Goal: Task Accomplishment & Management: Use online tool/utility

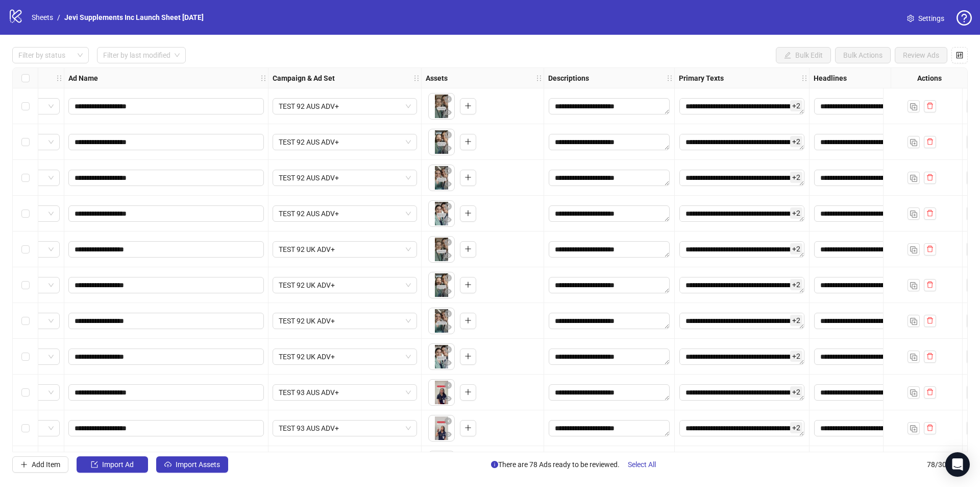
scroll to position [0, 290]
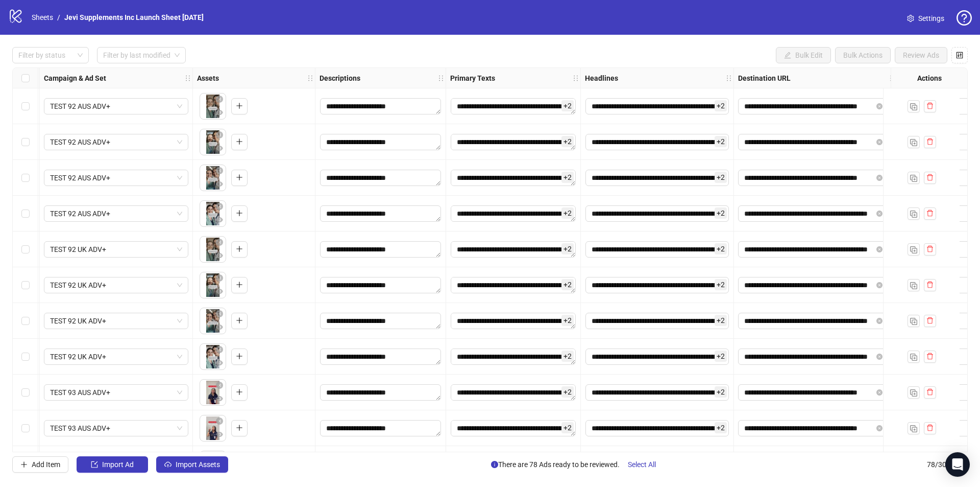
click at [567, 105] on span "+ 2" at bounding box center [568, 105] width 12 height 11
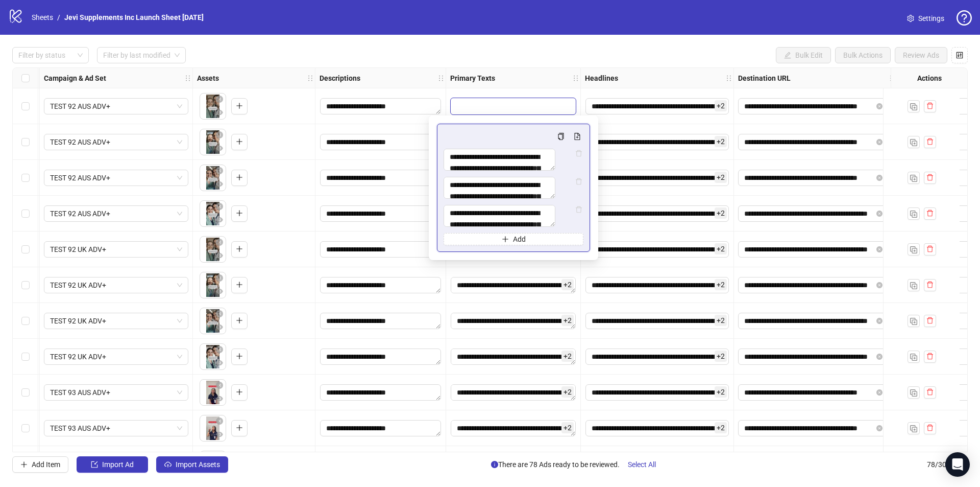
click at [566, 55] on div "Filter by status Filter by last modified Bulk Edit Bulk Actions Review Ads" at bounding box center [490, 55] width 956 height 16
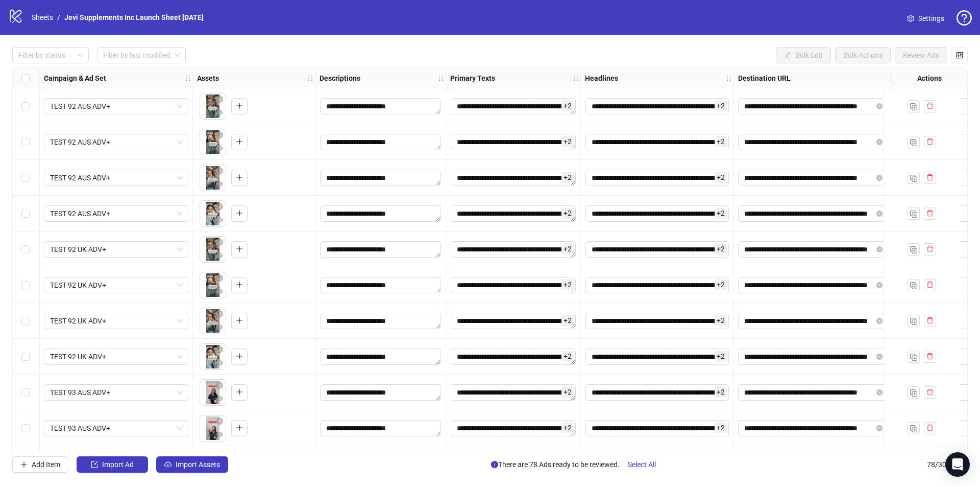
click at [722, 106] on span "+ 2" at bounding box center [721, 105] width 12 height 11
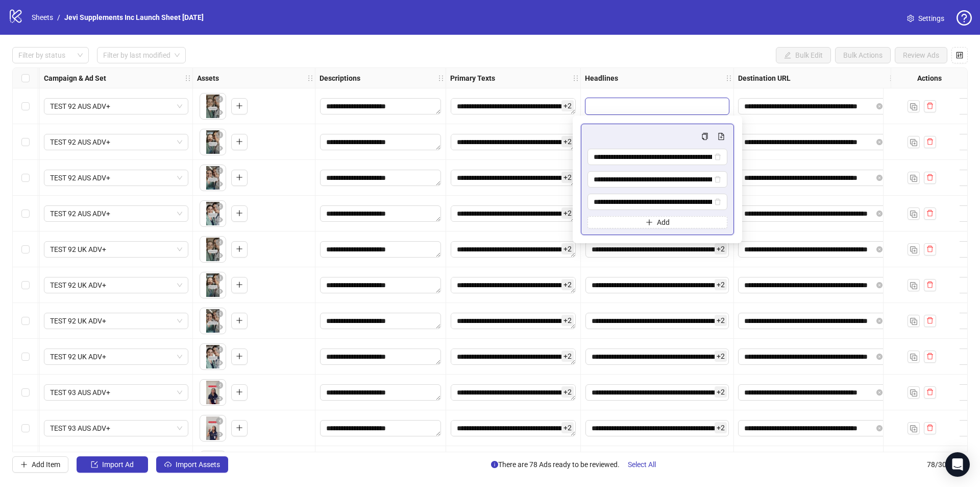
click at [696, 50] on div "Filter by status Filter by last modified Bulk Edit Bulk Actions Review Ads" at bounding box center [490, 55] width 956 height 16
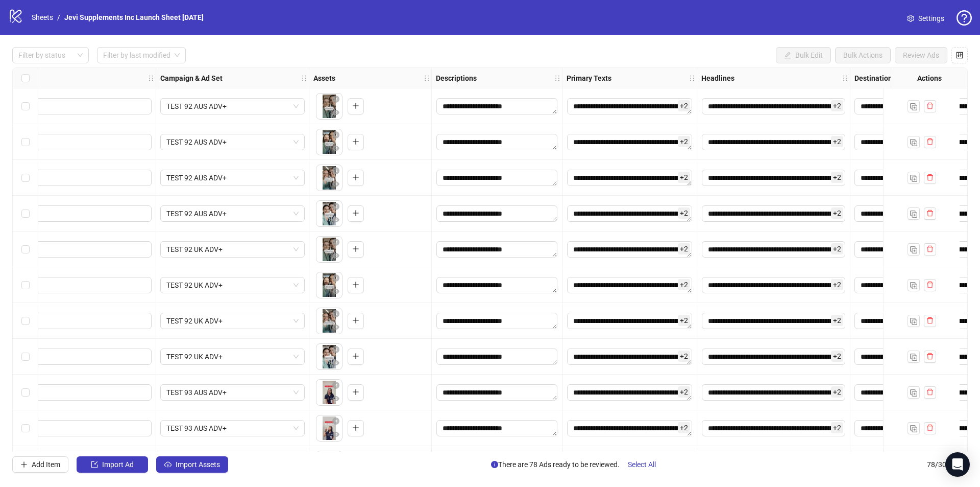
scroll to position [0, 0]
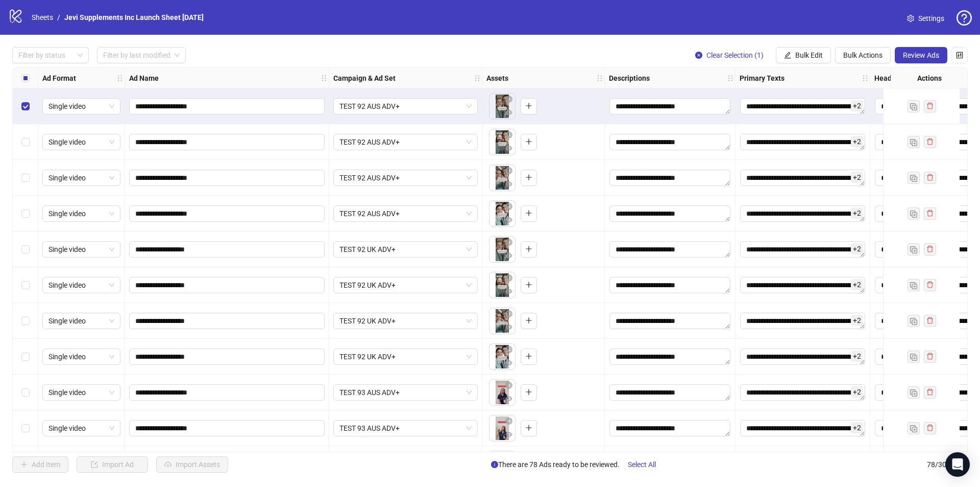
click at [25, 149] on div "Select row 2" at bounding box center [26, 142] width 26 height 36
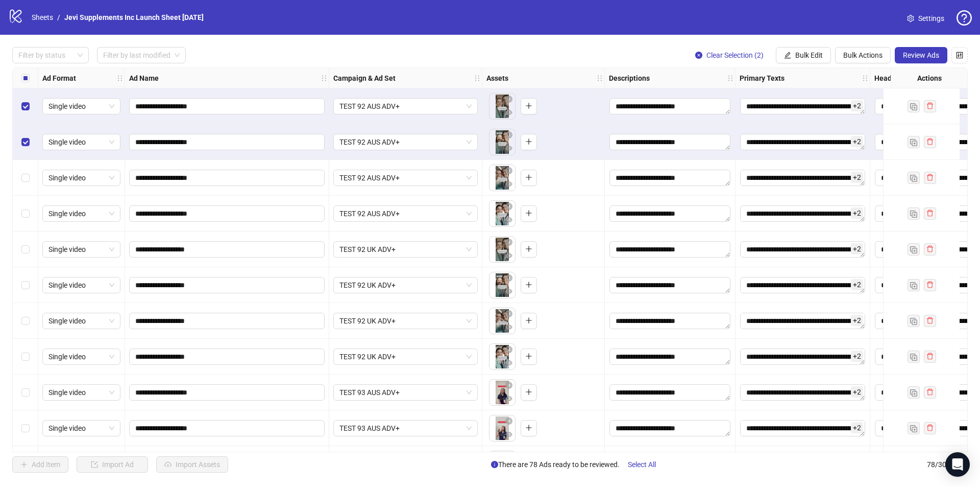
click at [28, 184] on div "Select row 3" at bounding box center [26, 178] width 26 height 36
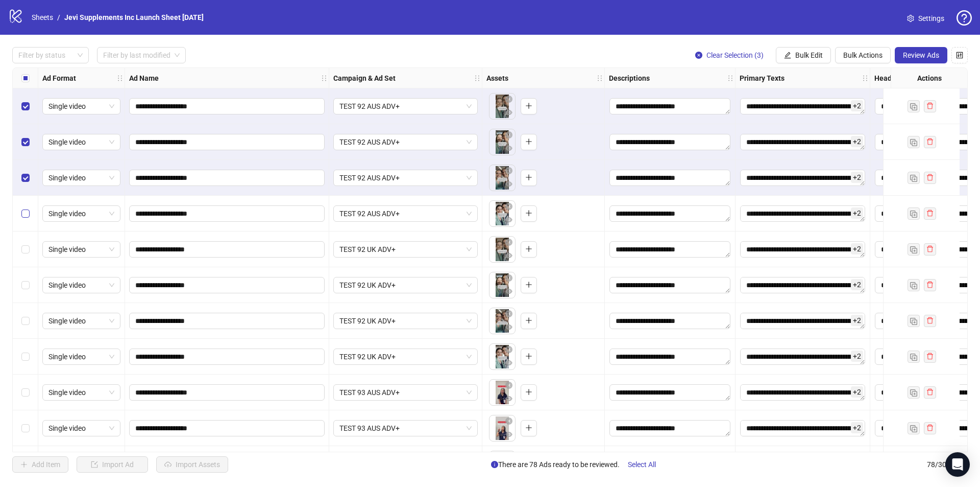
click at [24, 218] on label "Select row 4" at bounding box center [25, 213] width 8 height 11
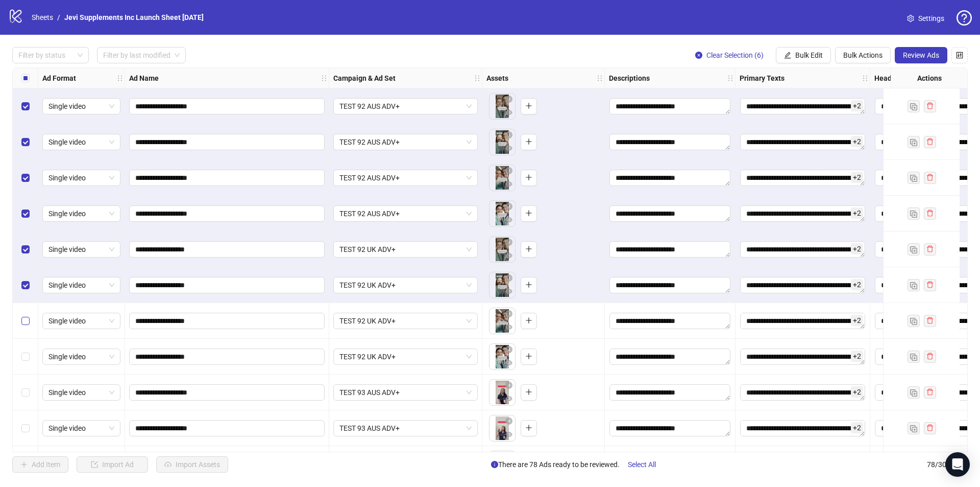
click at [26, 317] on label "Select row 7" at bounding box center [25, 320] width 8 height 11
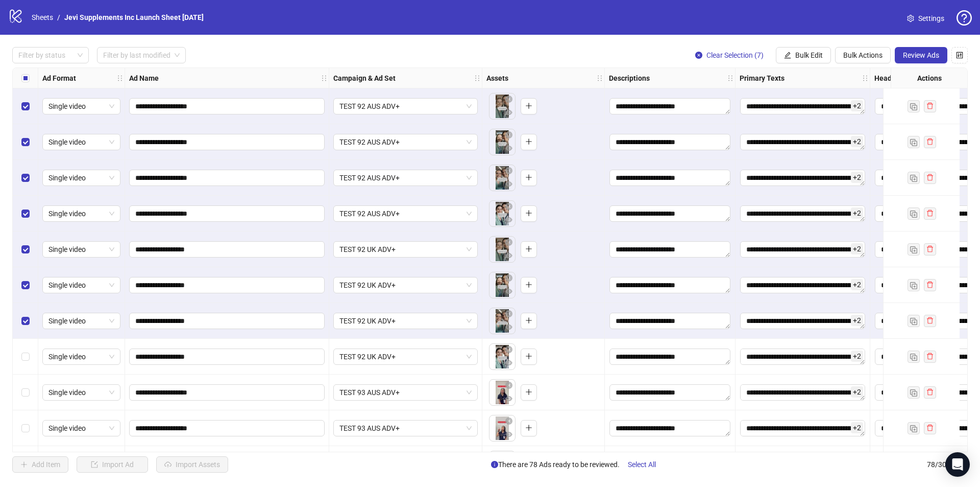
scroll to position [51, 0]
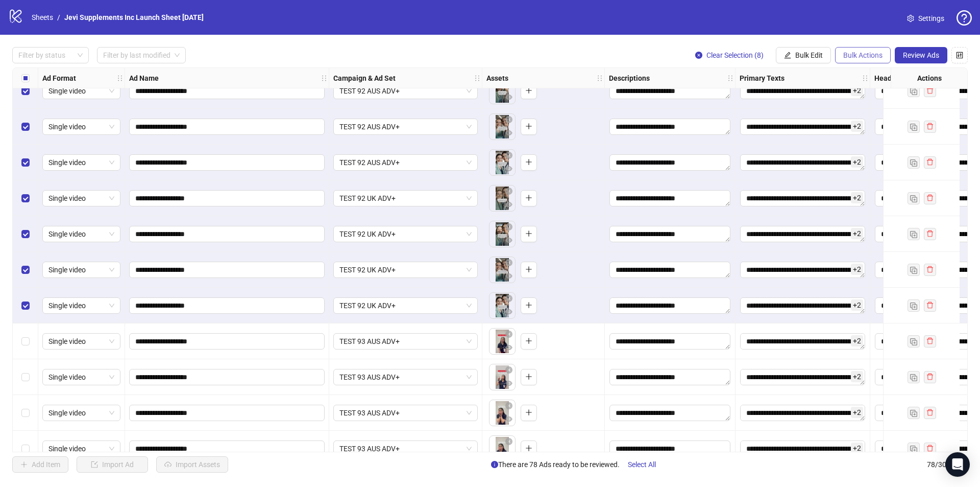
click at [866, 50] on button "Bulk Actions" at bounding box center [863, 55] width 56 height 16
click at [864, 76] on span "Delete" at bounding box center [877, 75] width 70 height 11
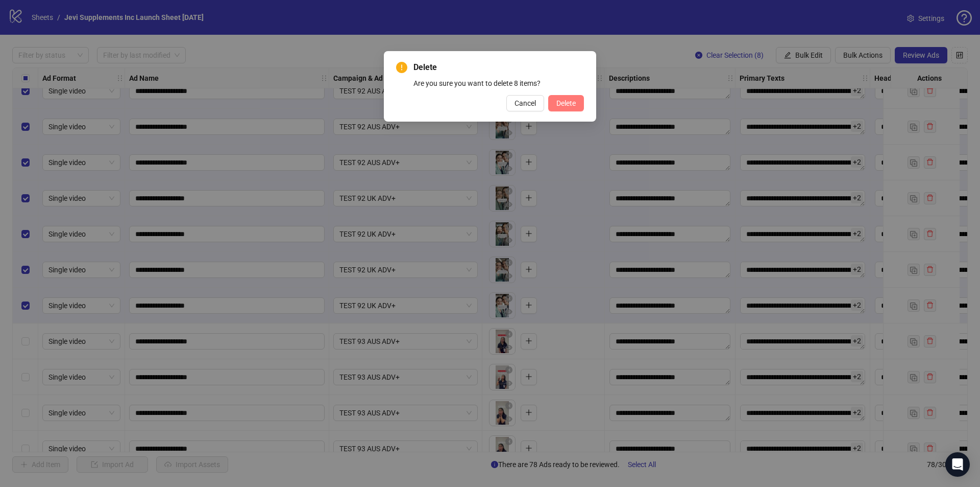
click at [561, 102] on span "Delete" at bounding box center [566, 103] width 19 height 8
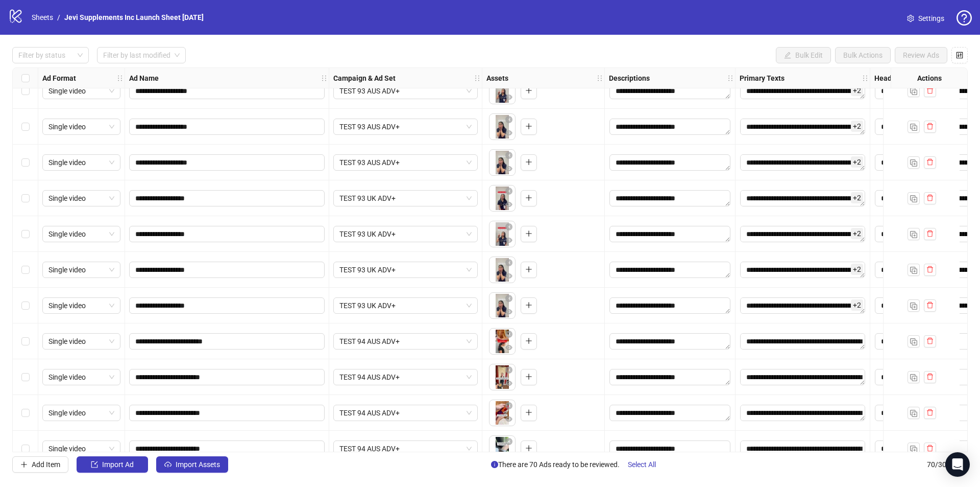
scroll to position [0, 0]
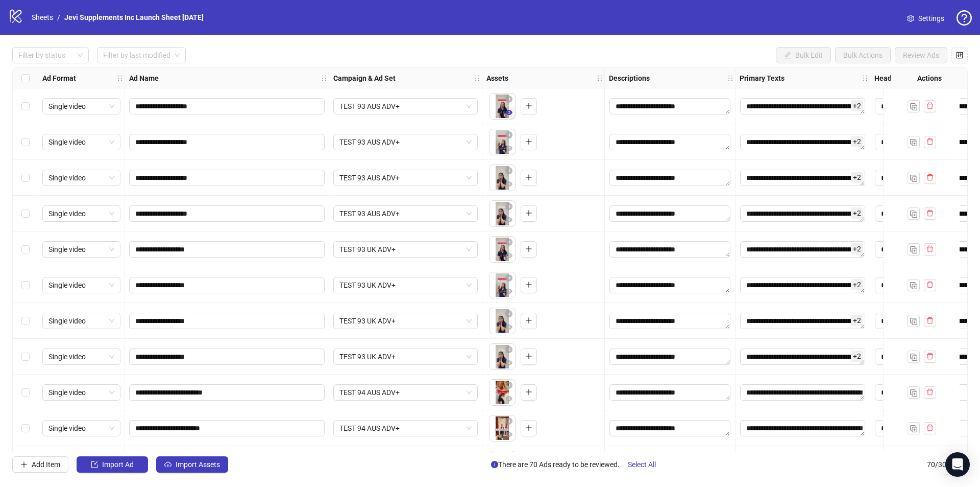
click at [510, 116] on icon "eye" at bounding box center [508, 112] width 7 height 7
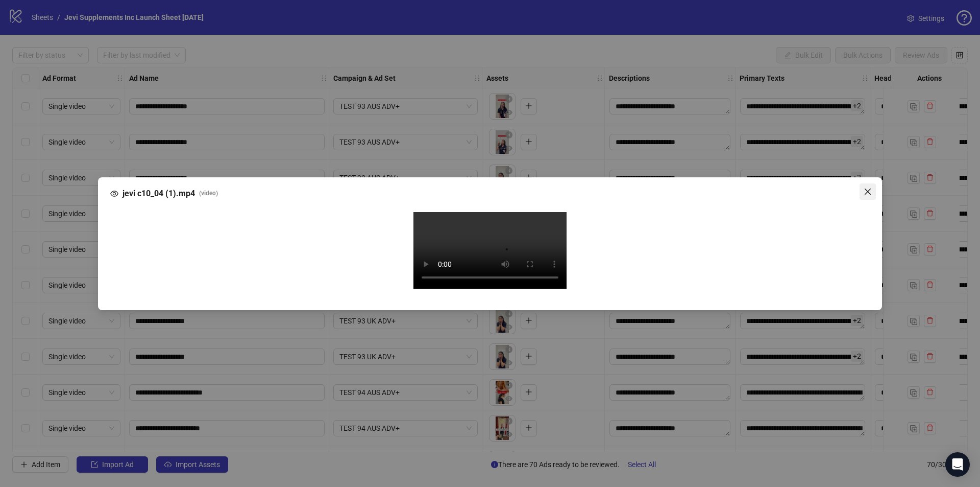
click at [870, 187] on icon "close" at bounding box center [868, 191] width 8 height 8
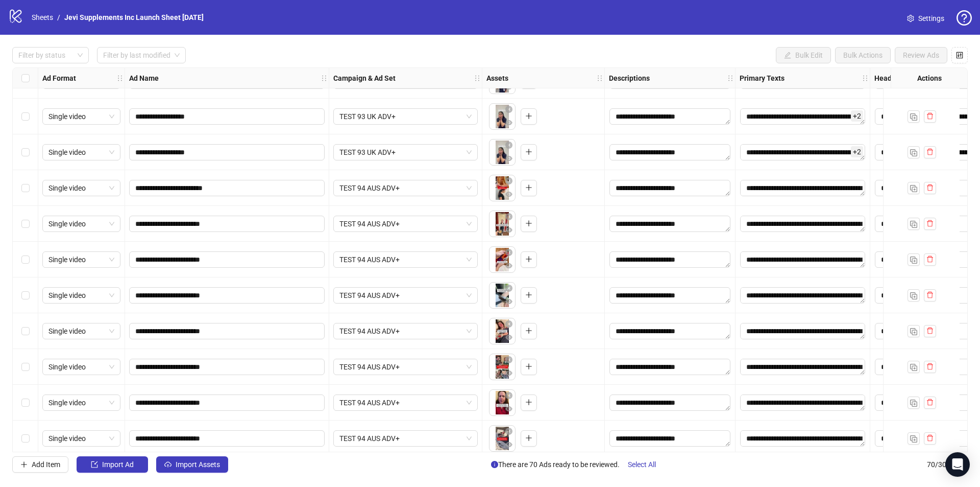
scroll to position [255, 0]
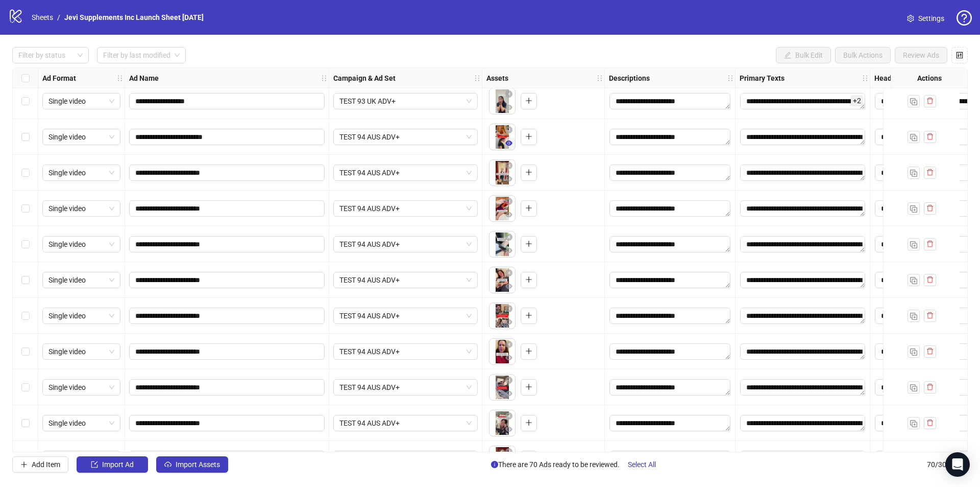
click at [508, 143] on icon "eye" at bounding box center [508, 142] width 7 height 7
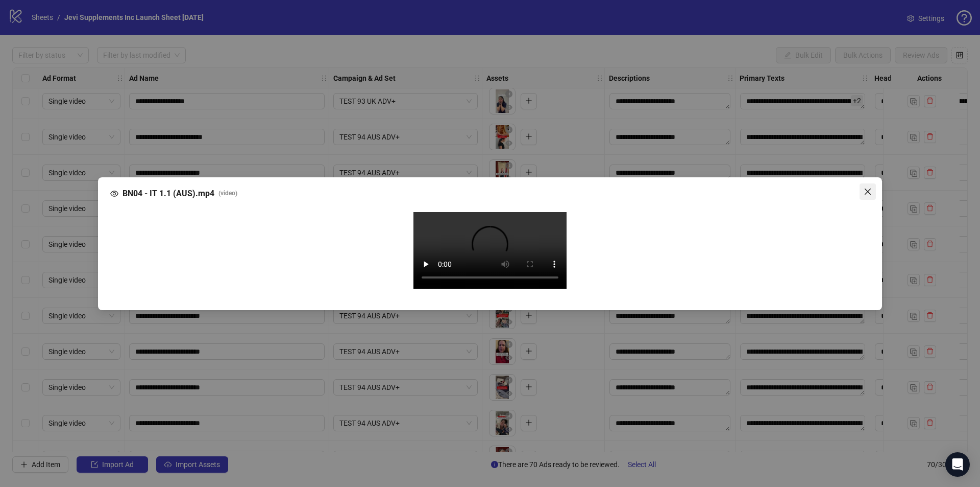
click at [872, 187] on icon "close" at bounding box center [868, 191] width 8 height 8
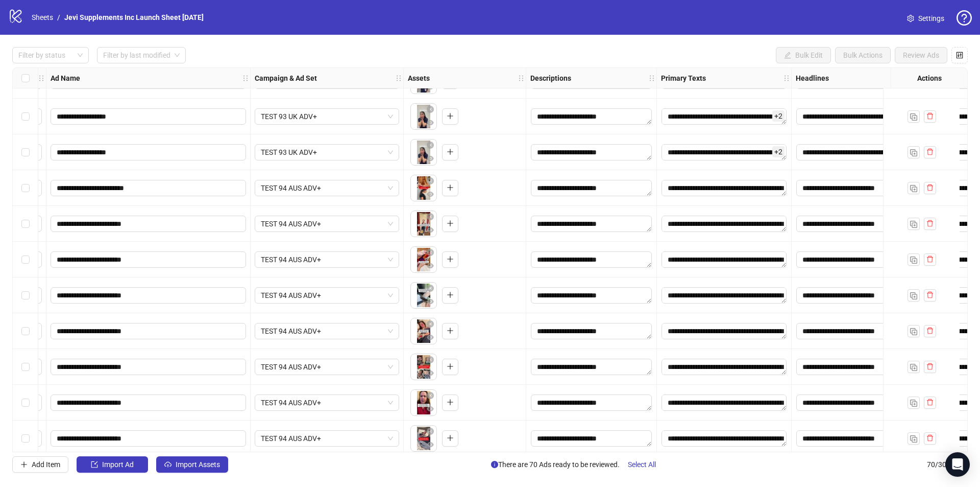
scroll to position [204, 56]
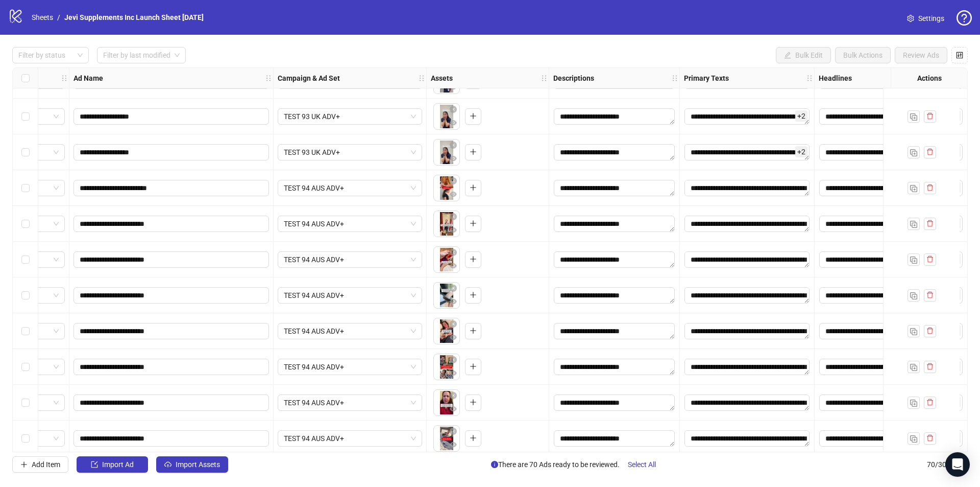
click at [324, 451] on div "**********" at bounding box center [490, 260] width 980 height 450
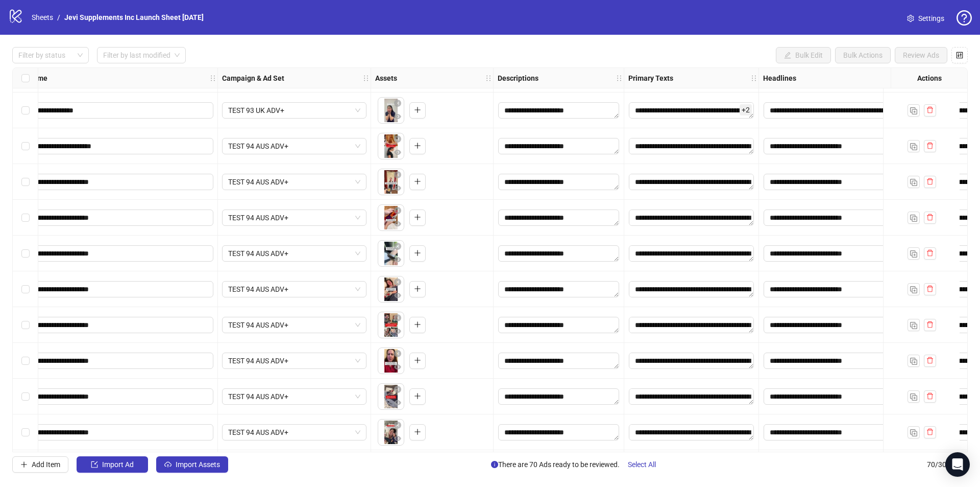
scroll to position [246, 106]
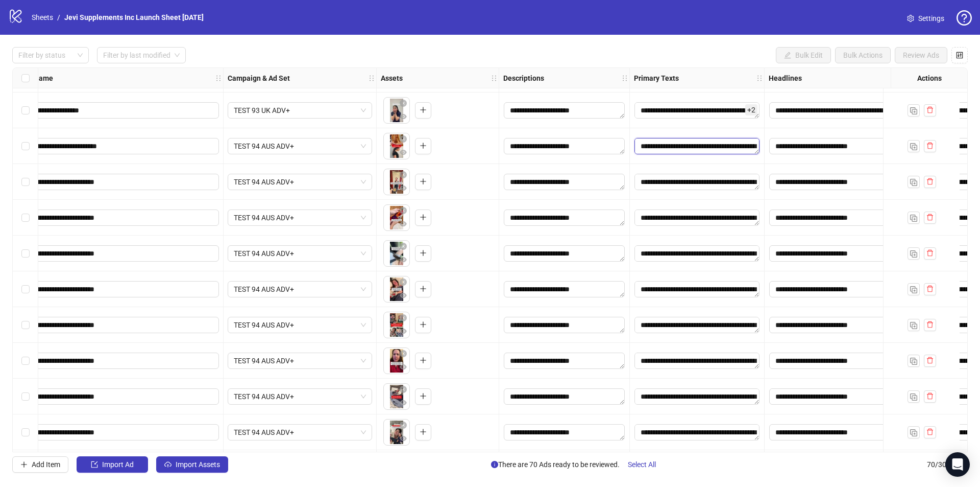
click at [704, 147] on textarea "Edit values" at bounding box center [697, 146] width 125 height 16
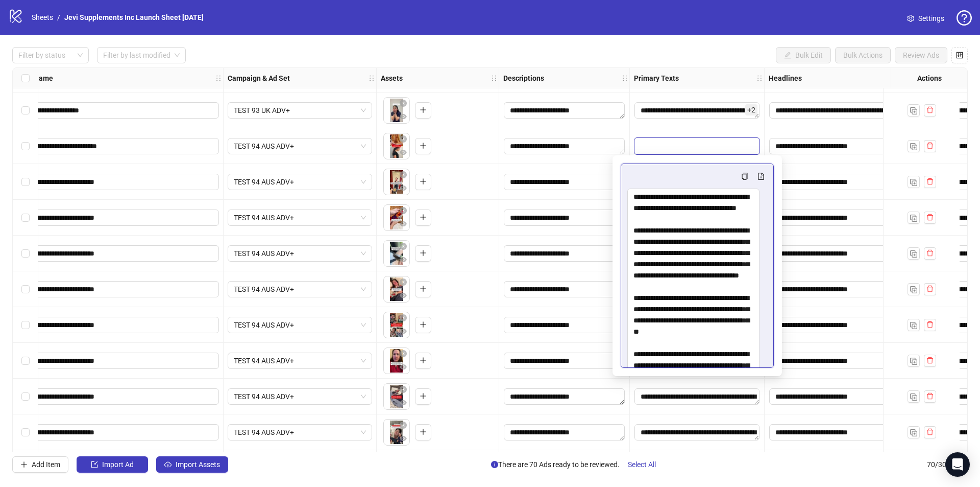
drag, startPoint x: 763, startPoint y: 211, endPoint x: 762, endPoint y: 378, distance: 167.0
click at [762, 378] on body "**********" at bounding box center [490, 243] width 980 height 487
click at [461, 142] on div "To pick up a draggable item, press the space bar. While dragging, use the arrow…" at bounding box center [438, 146] width 114 height 32
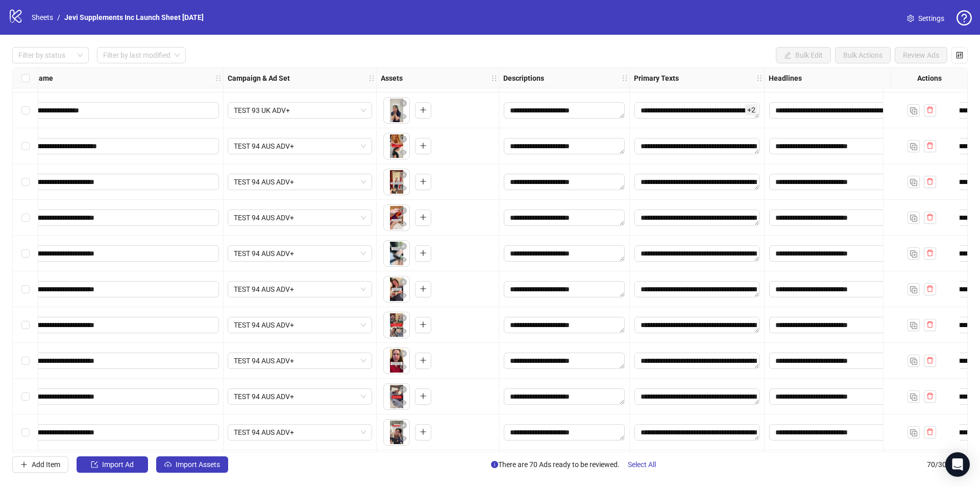
scroll to position [246, 0]
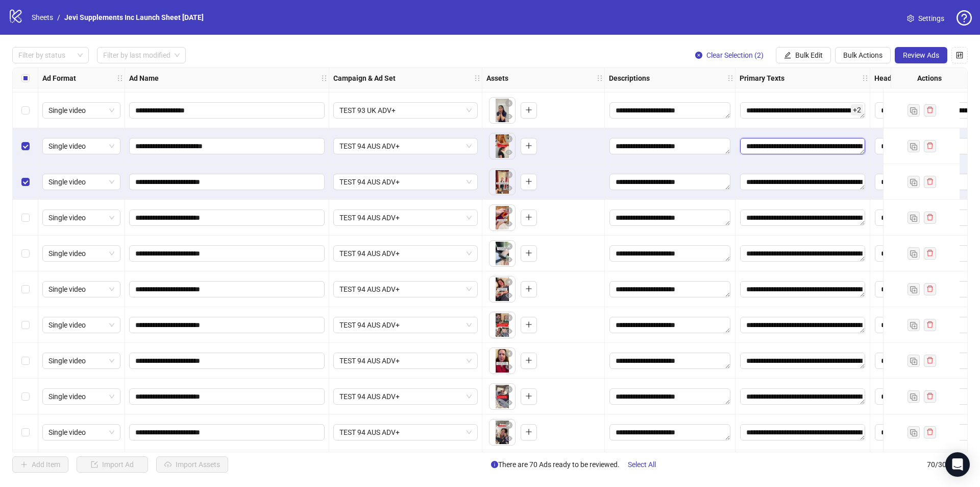
click at [782, 147] on textarea "Edit values" at bounding box center [802, 146] width 125 height 16
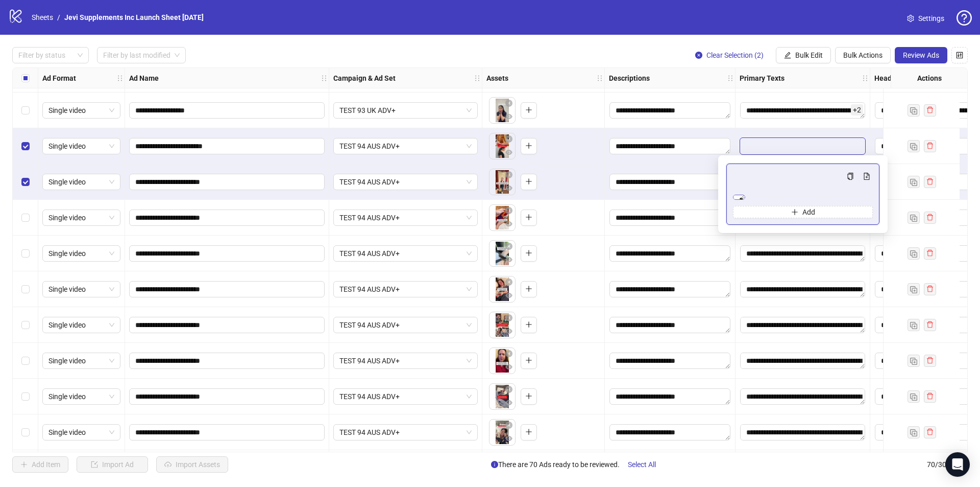
scroll to position [0, 0]
click at [562, 142] on div "To pick up a draggable item, press the space bar. While dragging, use the arrow…" at bounding box center [544, 146] width 114 height 32
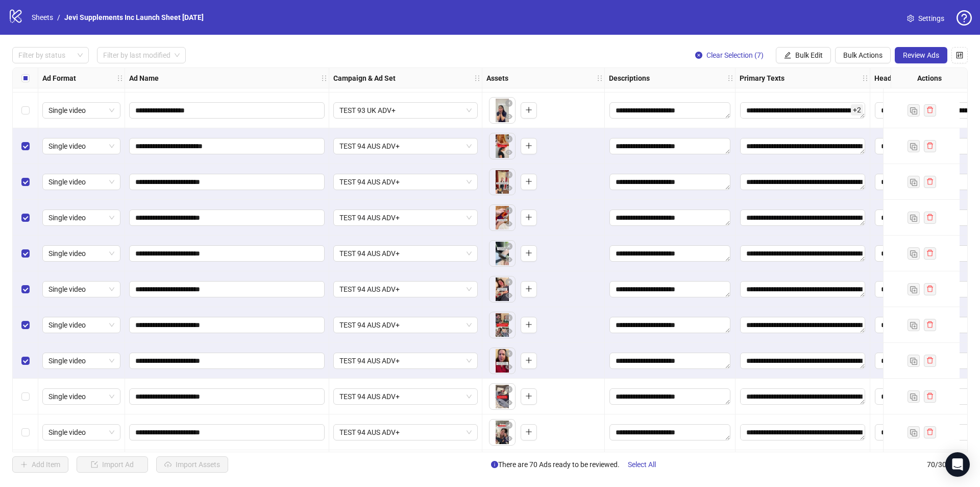
click at [32, 401] on div "Select row 16" at bounding box center [26, 396] width 26 height 36
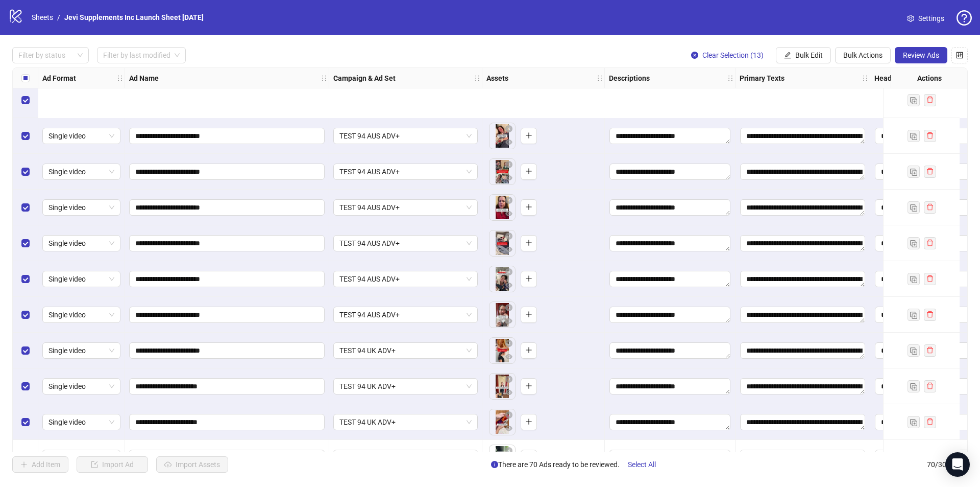
scroll to position [501, 0]
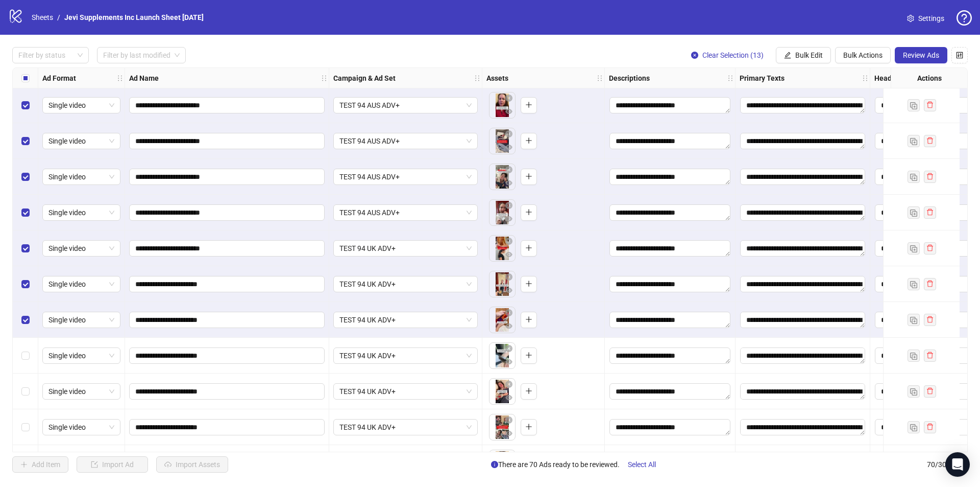
click at [28, 344] on div "Select row 22" at bounding box center [26, 356] width 26 height 36
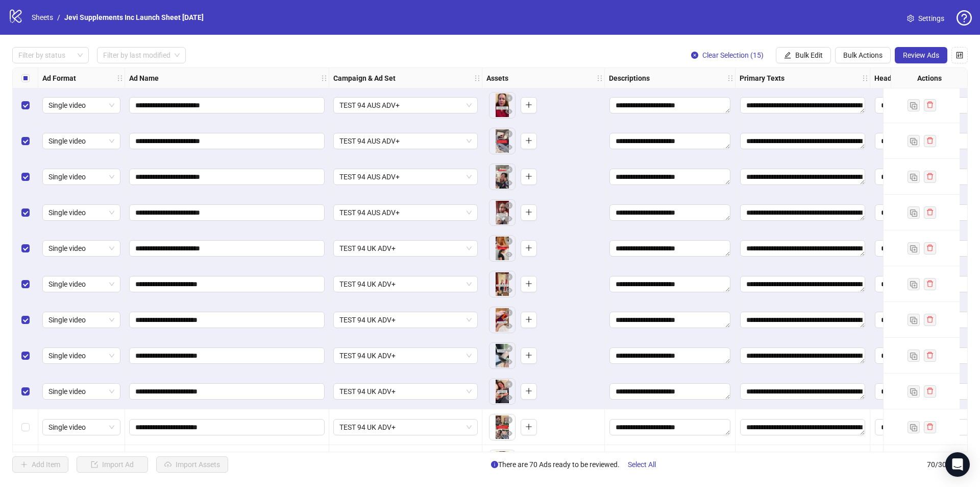
click at [28, 445] on div "Select row 25" at bounding box center [26, 463] width 26 height 36
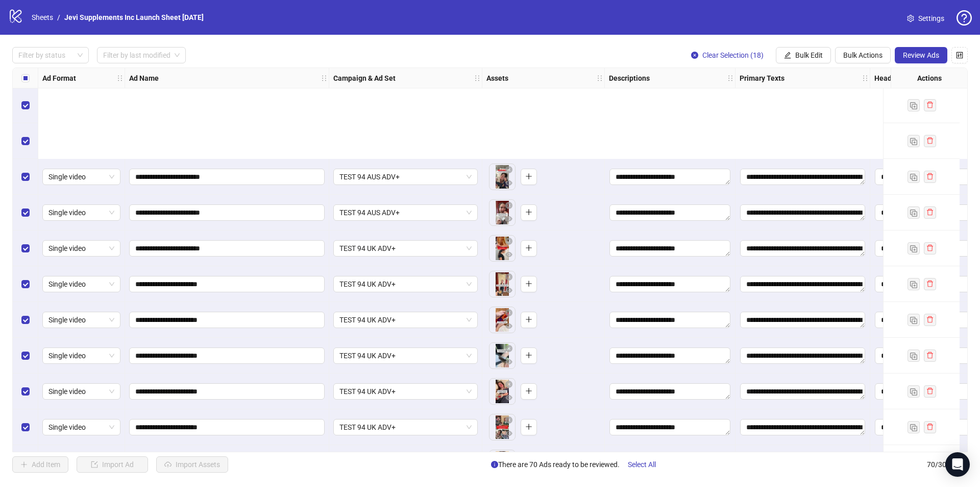
scroll to position [655, 0]
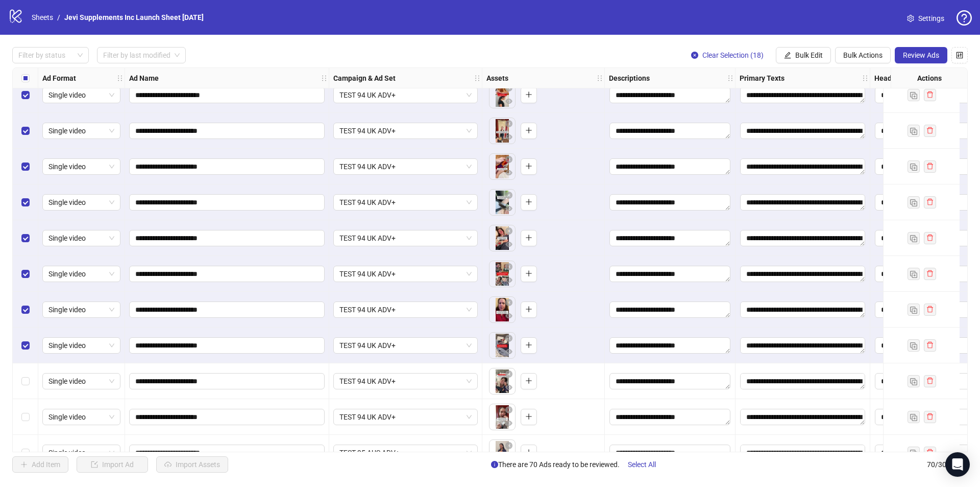
click at [27, 387] on label "Select row 27" at bounding box center [25, 380] width 8 height 11
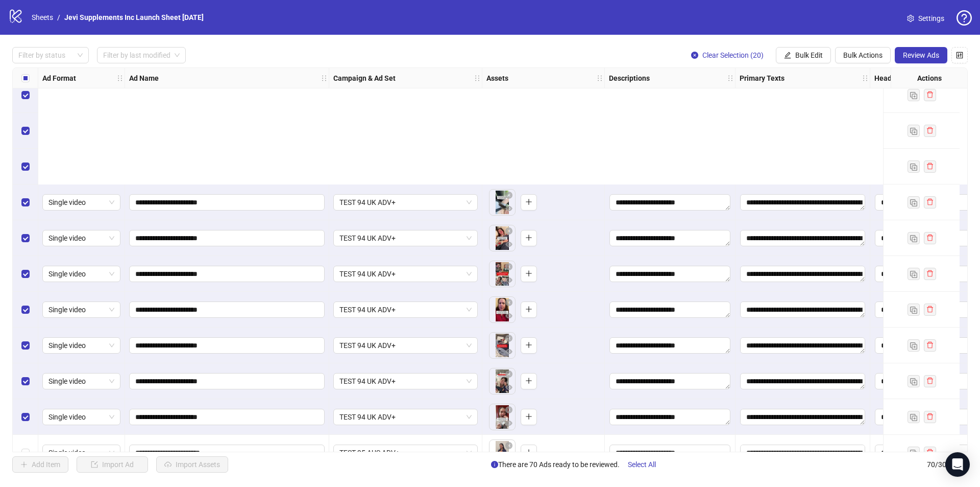
scroll to position [808, 0]
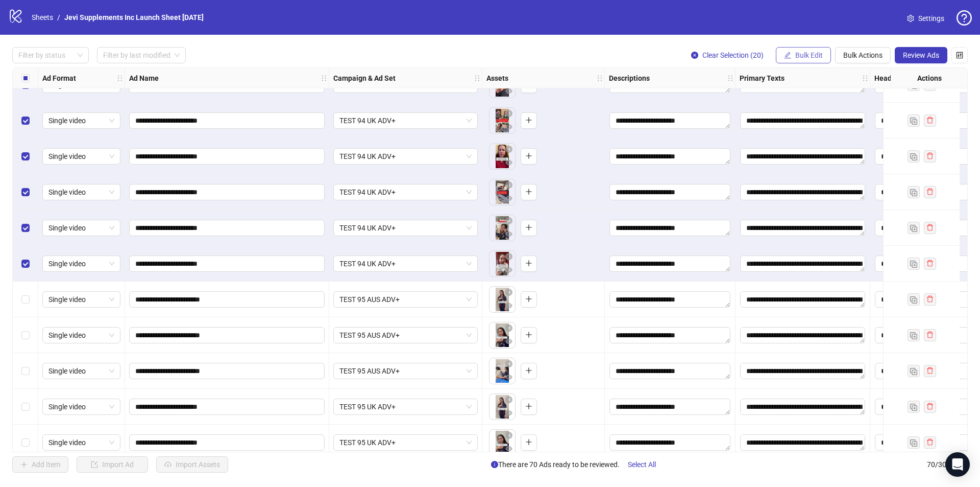
click at [801, 59] on span "Bulk Edit" at bounding box center [809, 55] width 28 height 8
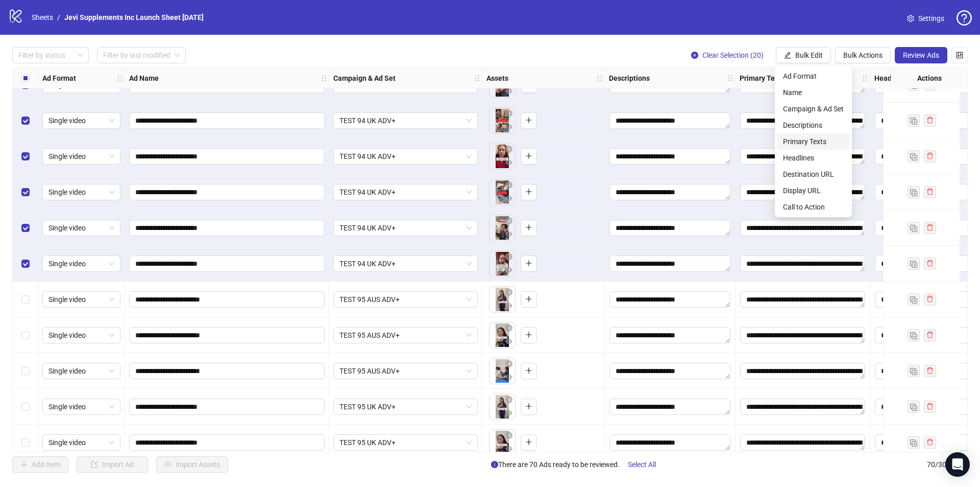
click at [805, 143] on span "Primary Texts" at bounding box center [813, 141] width 61 height 11
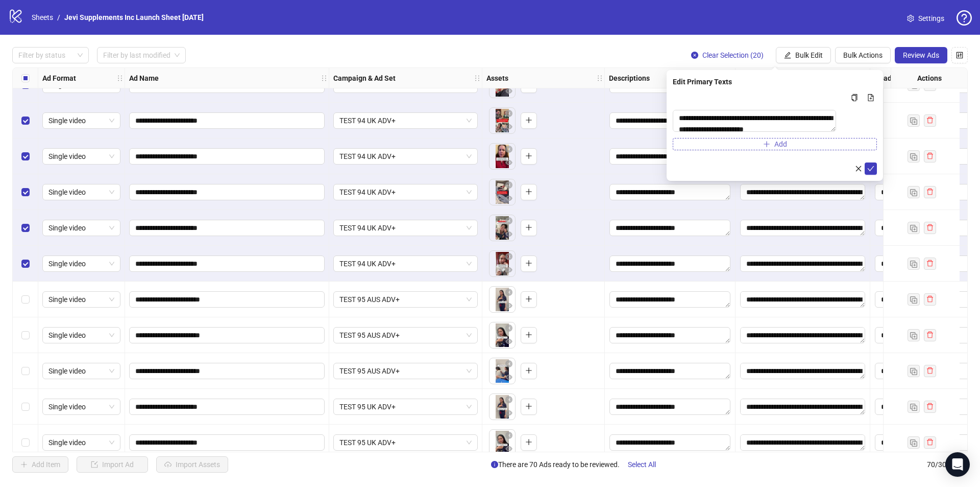
click at [855, 147] on button "Add" at bounding box center [775, 144] width 204 height 12
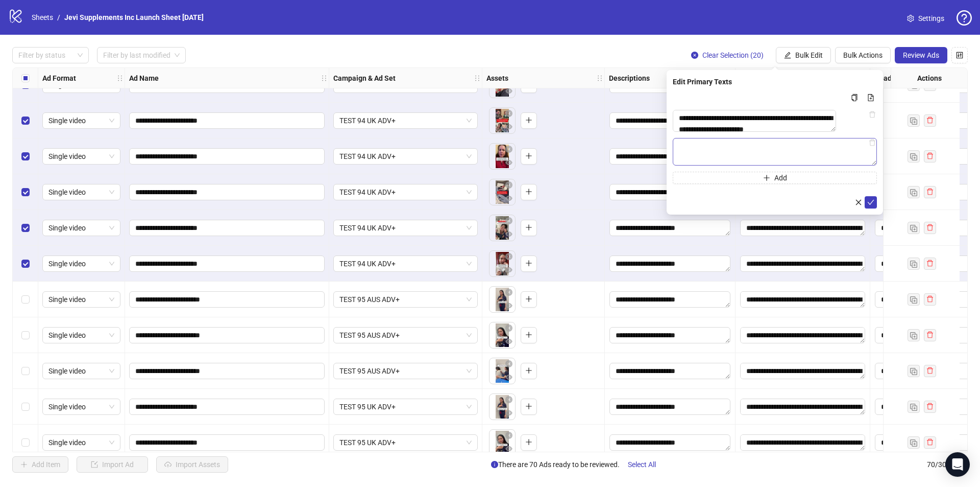
click at [813, 154] on textarea "Multi-text input container - paste or copy values" at bounding box center [775, 152] width 204 height 28
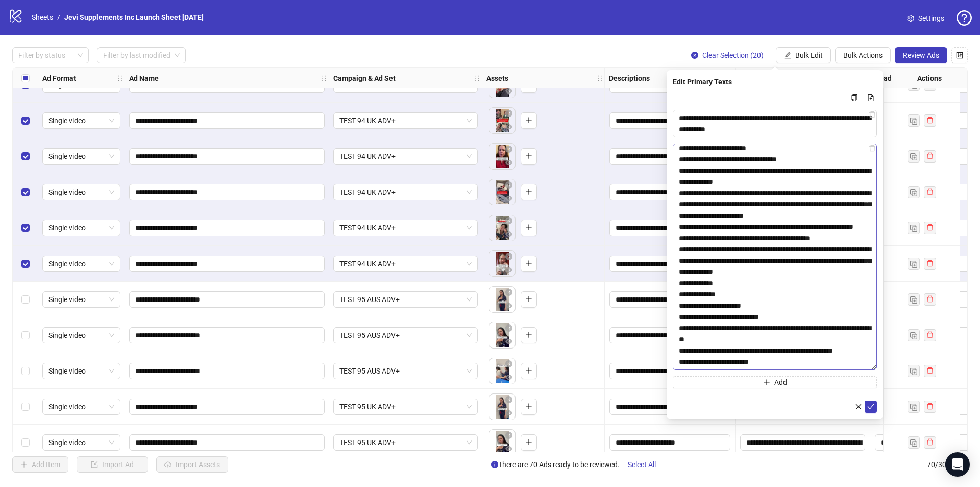
drag, startPoint x: 872, startPoint y: 165, endPoint x: 846, endPoint y: 364, distance: 200.3
click at [846, 364] on textarea "**********" at bounding box center [775, 256] width 204 height 226
click at [769, 347] on textarea "**********" at bounding box center [775, 256] width 204 height 226
click at [772, 330] on textarea "**********" at bounding box center [775, 256] width 204 height 226
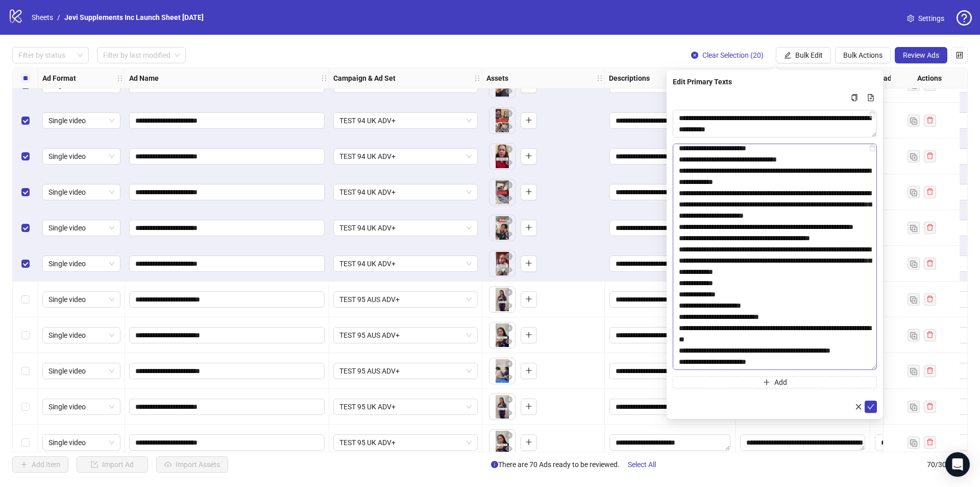
click at [679, 338] on textarea "**********" at bounding box center [775, 256] width 204 height 226
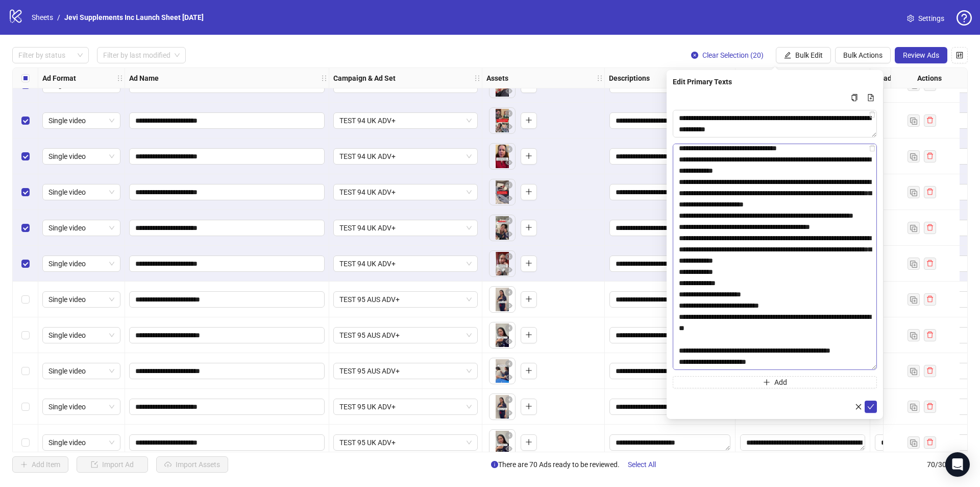
scroll to position [82, 0]
click at [680, 316] on textarea "**********" at bounding box center [775, 256] width 204 height 226
click at [717, 349] on textarea "**********" at bounding box center [775, 256] width 204 height 226
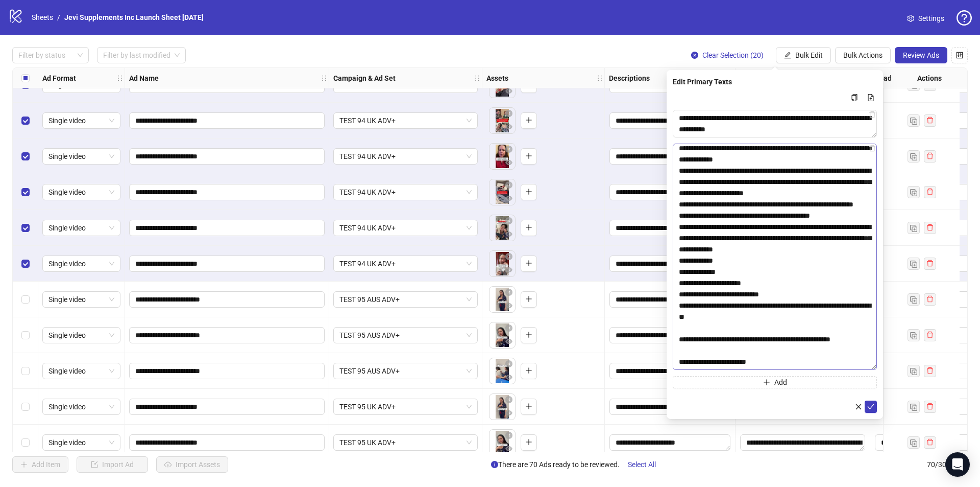
scroll to position [93, 0]
click at [679, 305] on textarea "**********" at bounding box center [775, 256] width 204 height 226
click at [711, 312] on textarea "**********" at bounding box center [775, 256] width 204 height 226
click at [788, 279] on textarea "**********" at bounding box center [775, 256] width 204 height 226
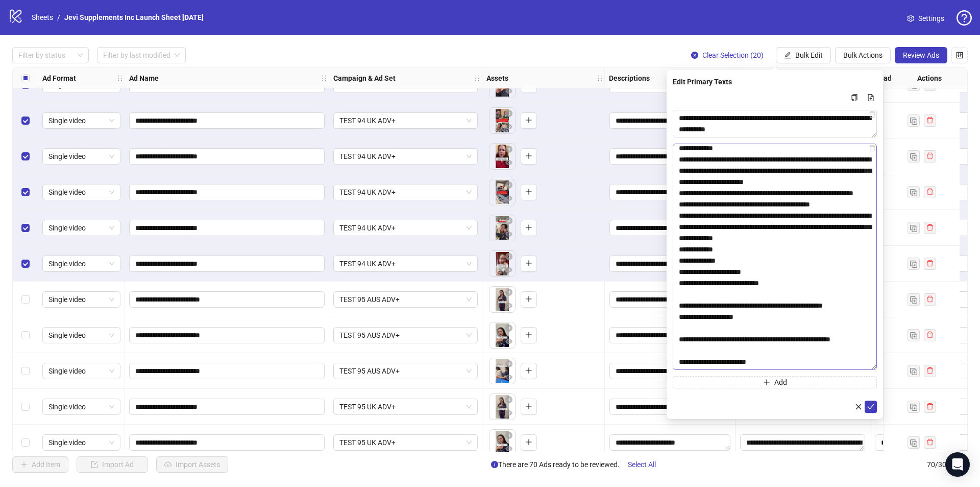
click at [839, 235] on textarea "**********" at bounding box center [775, 256] width 204 height 226
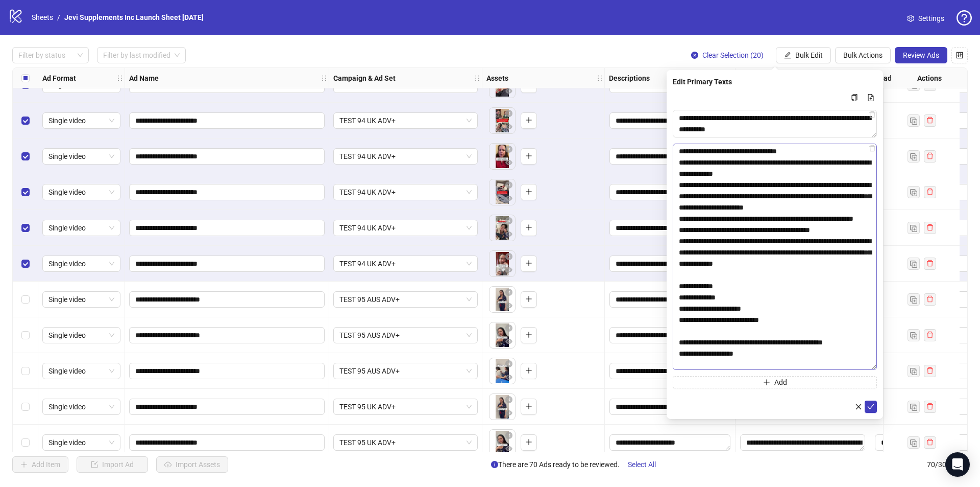
scroll to position [0, 0]
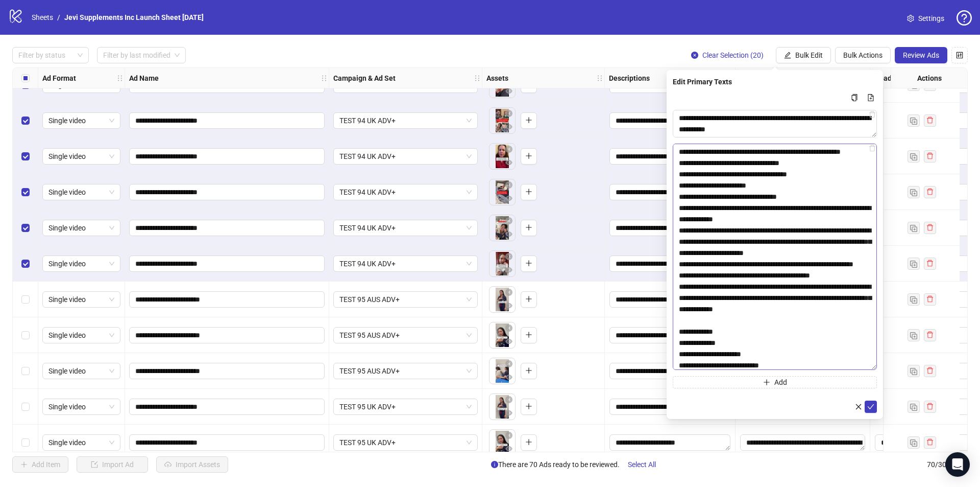
click at [711, 287] on textarea "**********" at bounding box center [775, 256] width 204 height 226
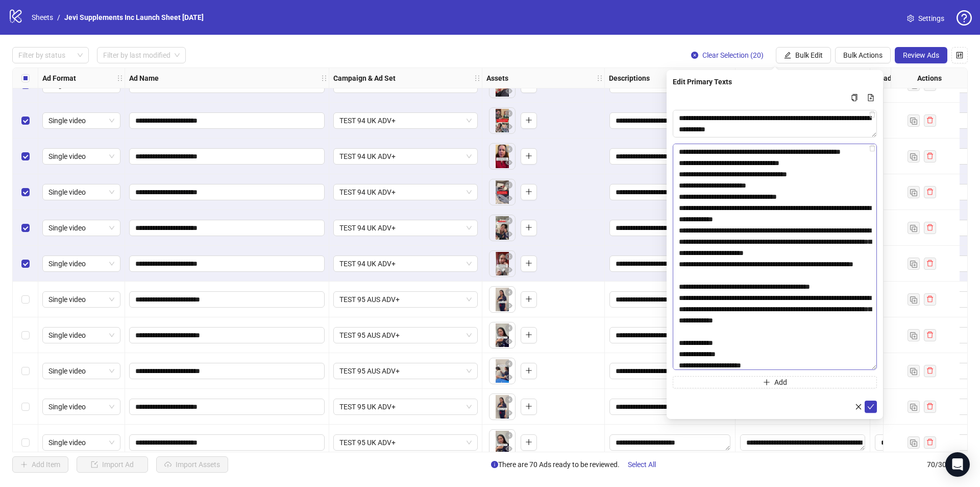
click at [784, 227] on textarea "**********" at bounding box center [775, 256] width 204 height 226
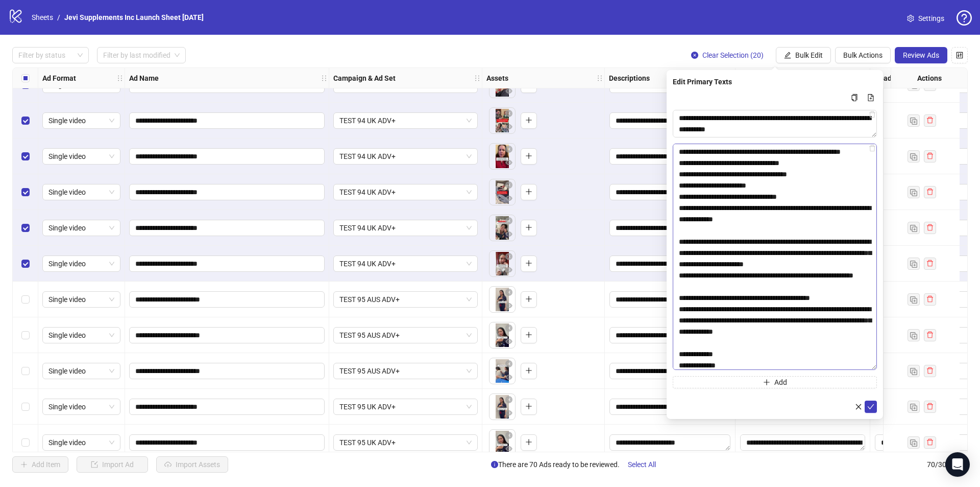
click at [683, 254] on textarea "**********" at bounding box center [775, 256] width 204 height 226
click at [702, 158] on textarea "**********" at bounding box center [775, 256] width 204 height 226
click at [682, 152] on textarea "**********" at bounding box center [775, 256] width 204 height 226
click at [714, 164] on textarea "**********" at bounding box center [775, 256] width 204 height 226
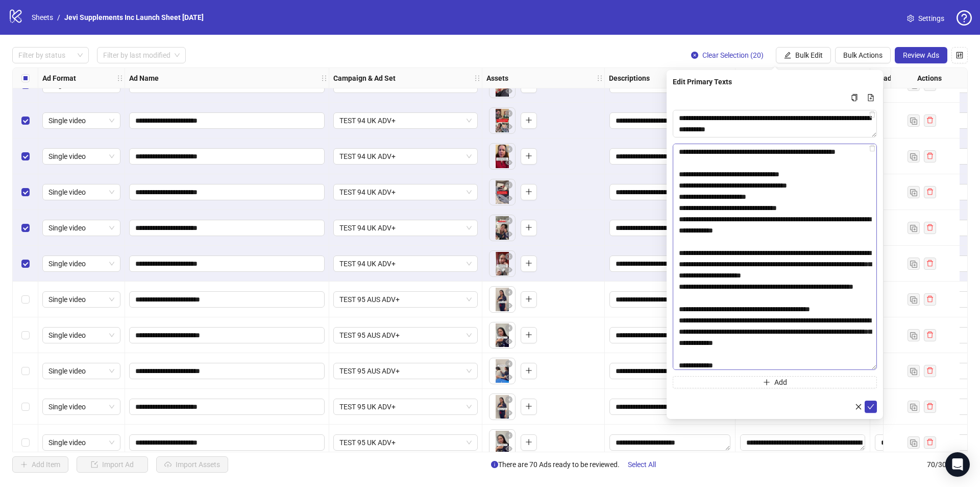
click at [808, 185] on textarea "**********" at bounding box center [775, 256] width 204 height 226
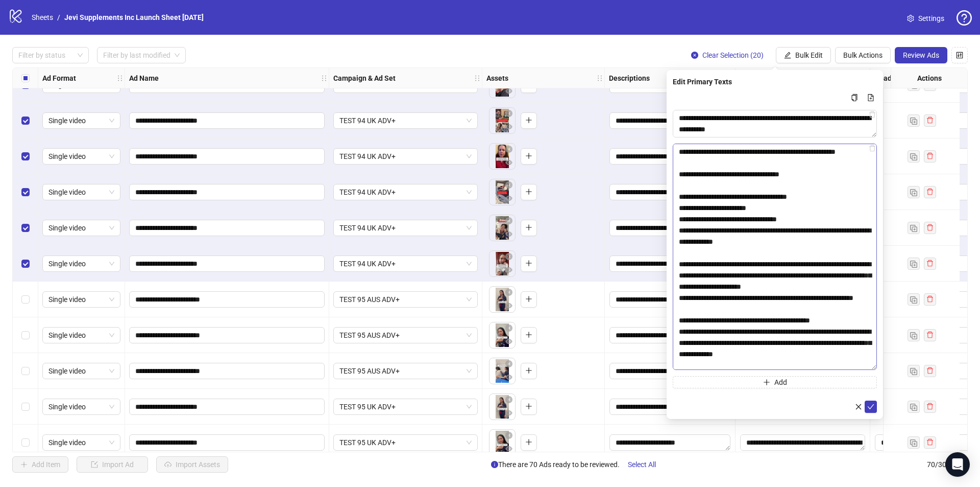
click at [813, 211] on textarea "**********" at bounding box center [775, 256] width 204 height 226
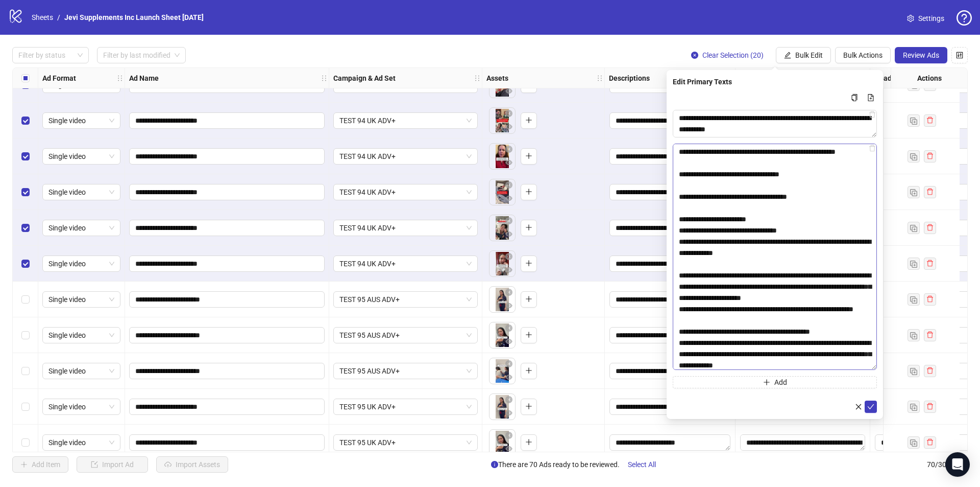
click at [793, 226] on textarea "**********" at bounding box center [775, 256] width 204 height 226
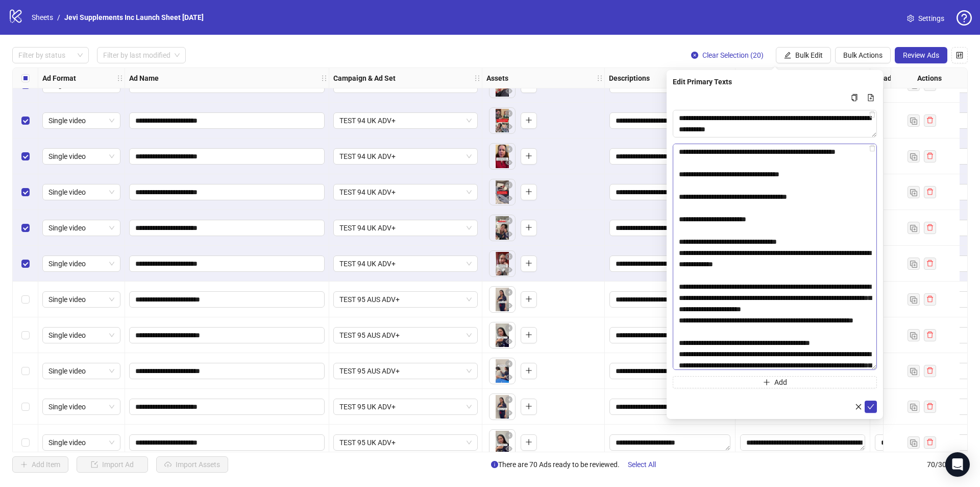
click at [806, 253] on textarea "**********" at bounding box center [775, 256] width 204 height 226
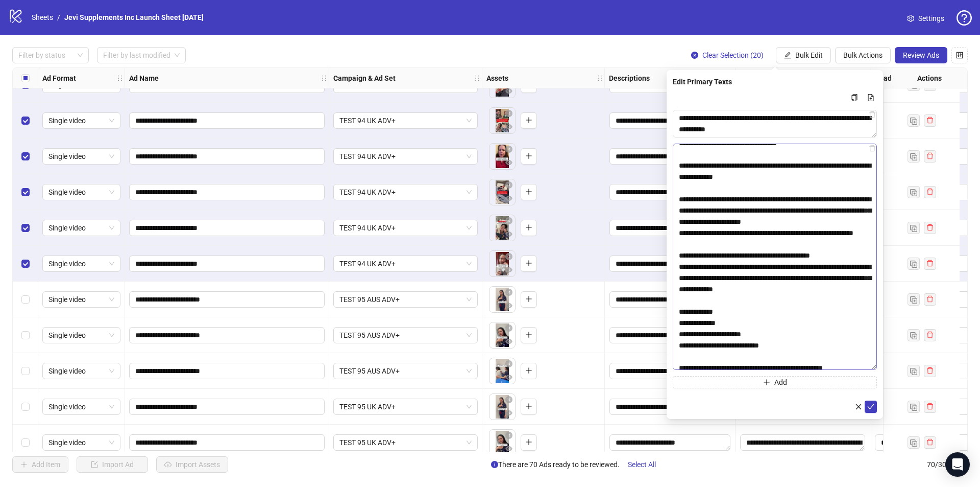
scroll to position [102, 0]
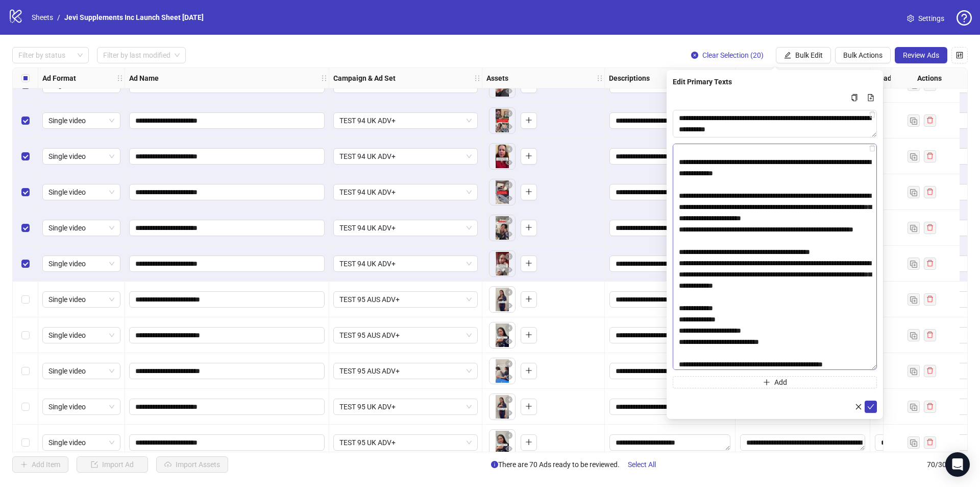
click at [865, 229] on textarea "**********" at bounding box center [775, 256] width 204 height 226
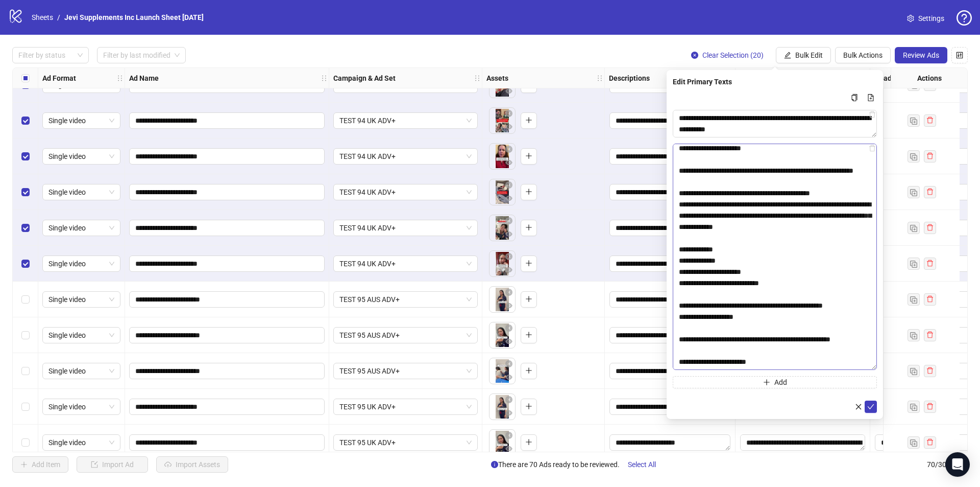
scroll to position [206, 0]
click at [742, 241] on textarea "**********" at bounding box center [775, 256] width 204 height 226
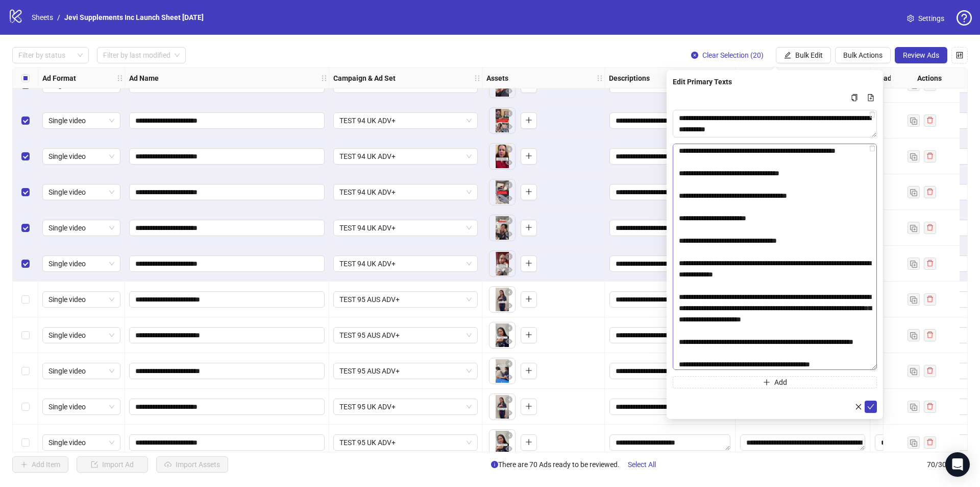
scroll to position [0, 0]
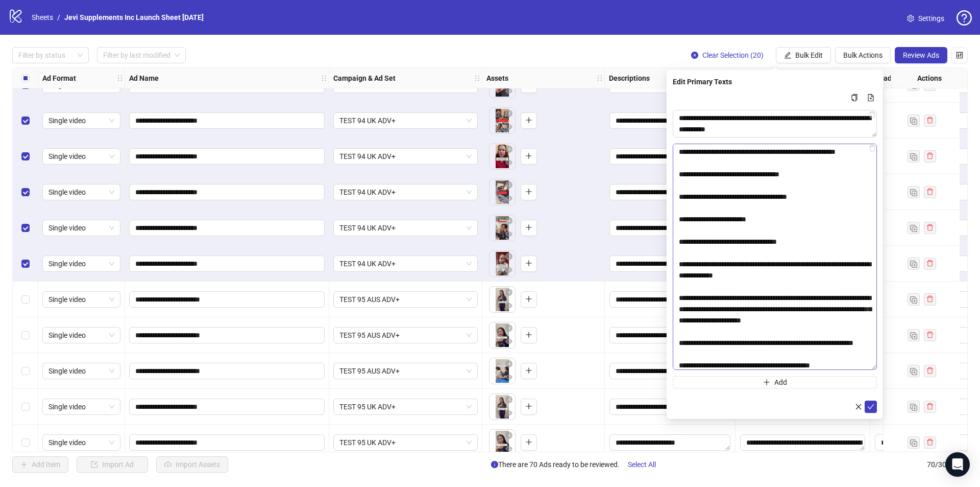
click at [728, 244] on textarea "**********" at bounding box center [775, 256] width 204 height 226
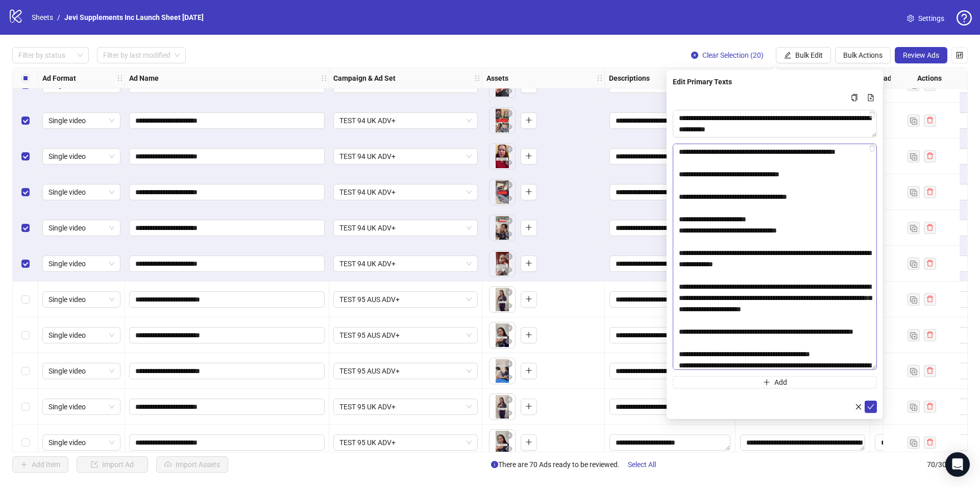
click at [719, 222] on textarea "**********" at bounding box center [775, 256] width 204 height 226
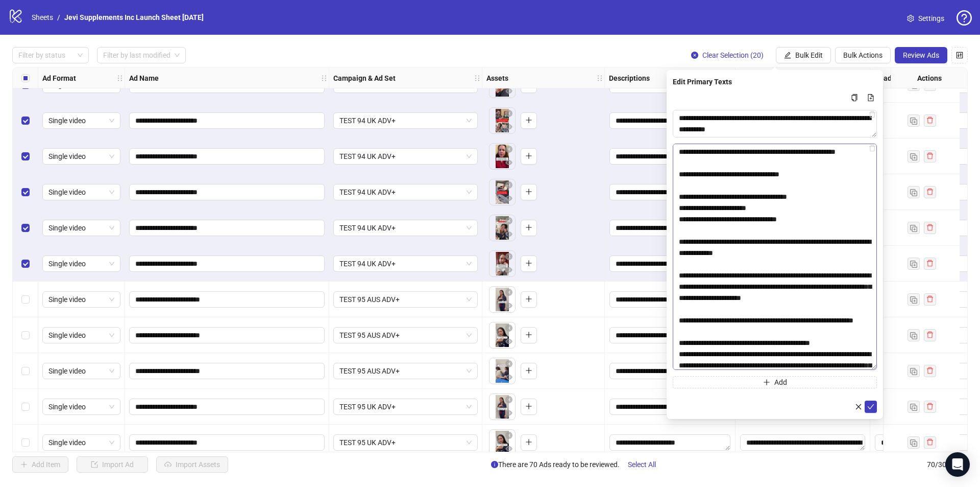
click at [713, 198] on textarea "**********" at bounding box center [775, 256] width 204 height 226
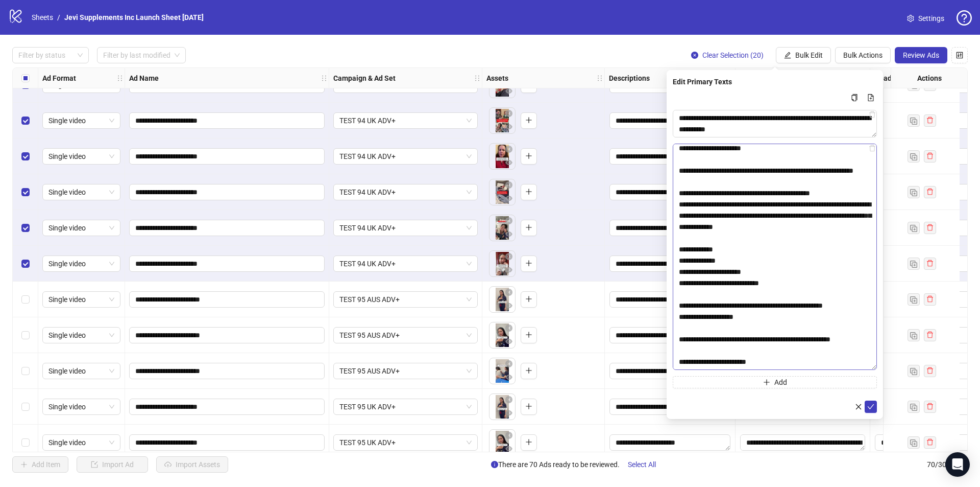
scroll to position [172, 0]
type textarea "**********"
click at [870, 406] on icon "check" at bounding box center [870, 406] width 7 height 7
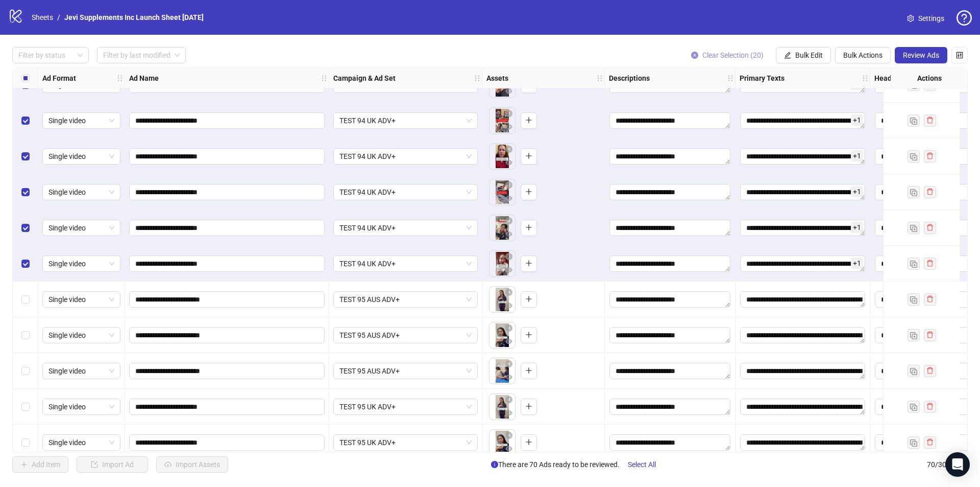
click at [725, 52] on span "Clear Selection (20)" at bounding box center [733, 55] width 61 height 8
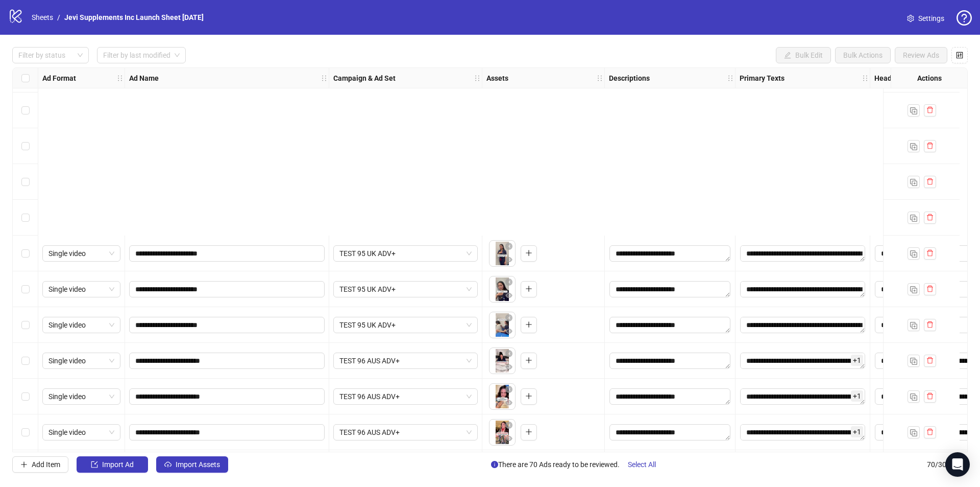
scroll to position [1165, 0]
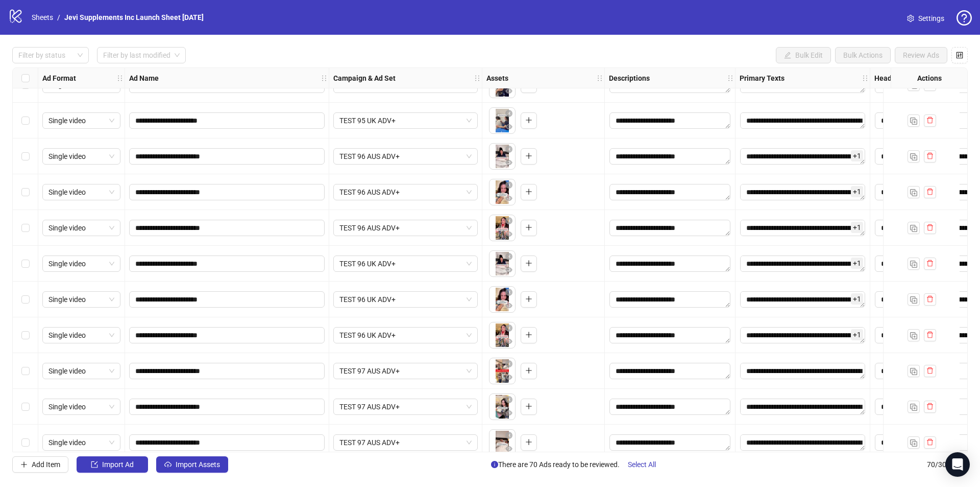
click at [30, 157] on div "Select row 35" at bounding box center [26, 156] width 26 height 36
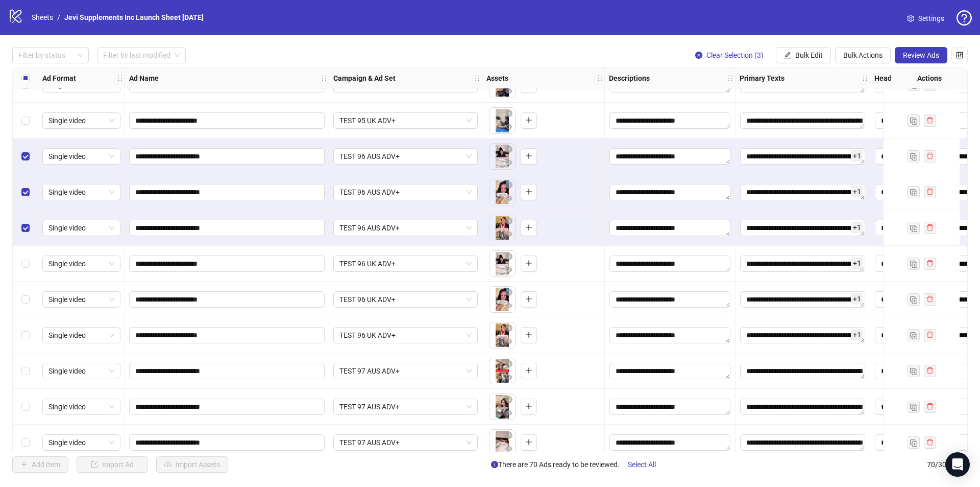
drag, startPoint x: 27, startPoint y: 259, endPoint x: 27, endPoint y: 276, distance: 17.4
click at [28, 259] on label "Select row 38" at bounding box center [25, 263] width 8 height 11
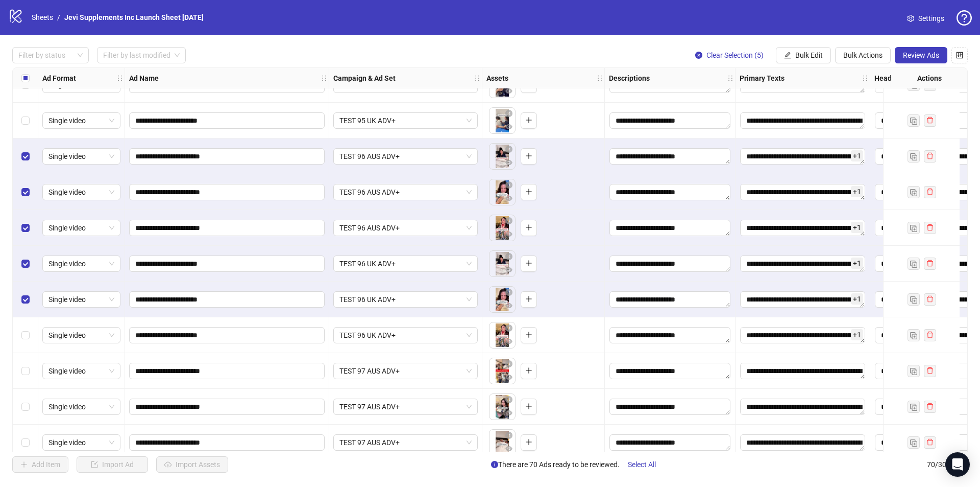
click at [24, 328] on div "Select row 40" at bounding box center [26, 335] width 26 height 36
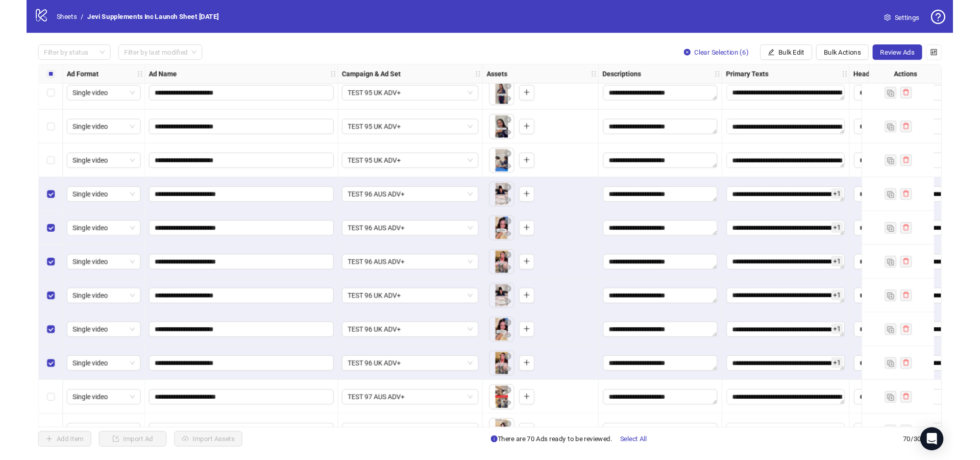
scroll to position [1114, 0]
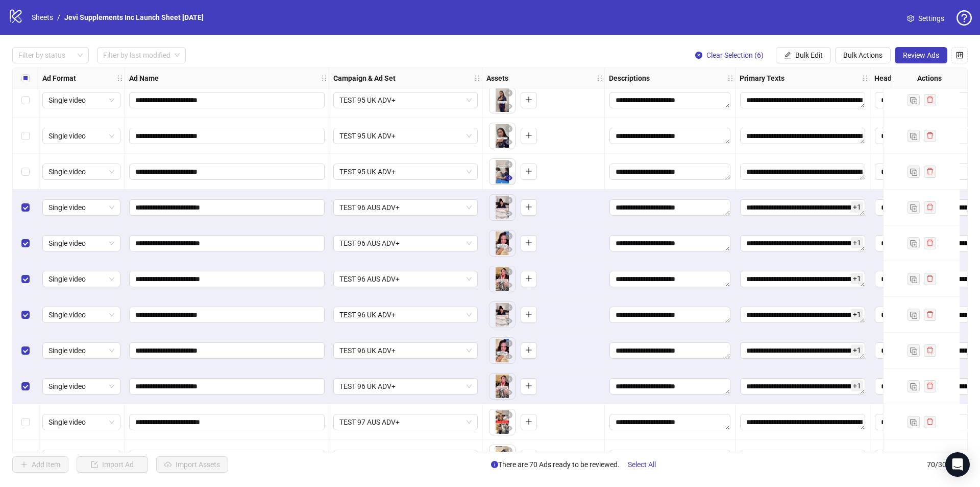
click at [505, 177] on button "button" at bounding box center [509, 178] width 12 height 12
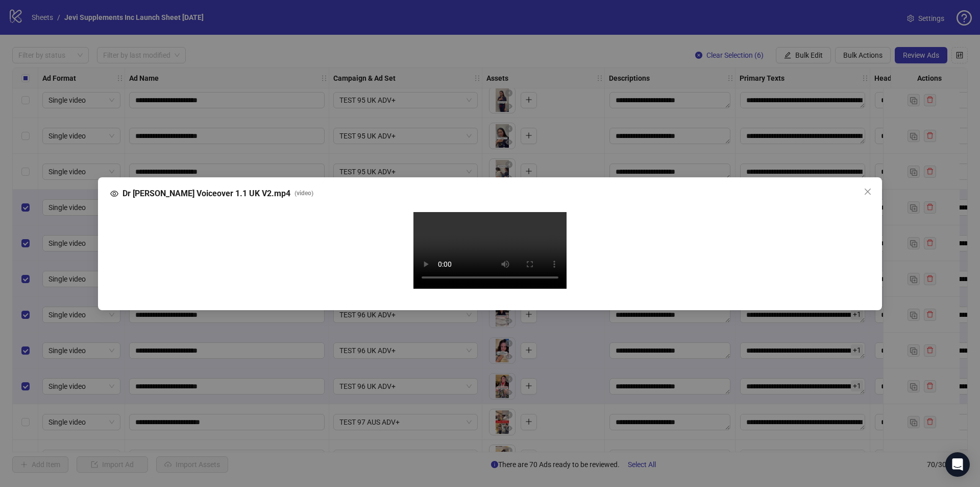
click at [537, 215] on video "Your browser does not support the video tag." at bounding box center [490, 250] width 153 height 77
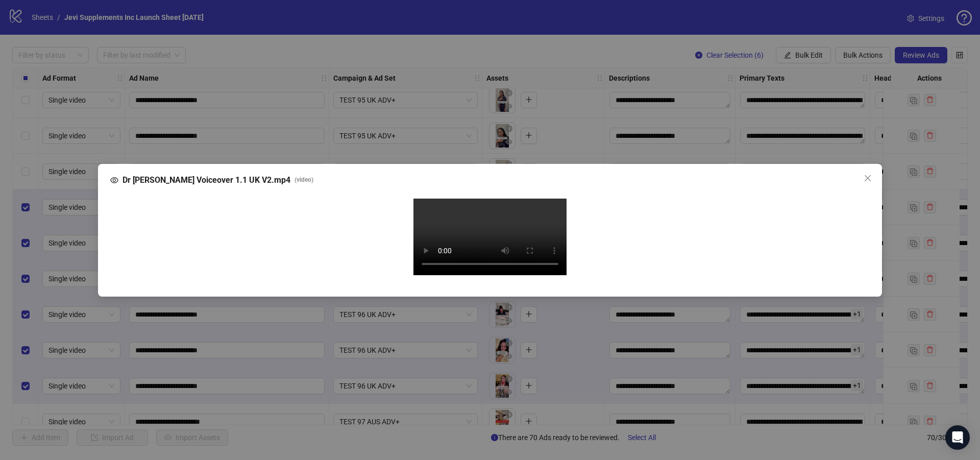
click at [398, 278] on div "Your browser does not support the video tag." at bounding box center [489, 239] width 743 height 80
click at [448, 275] on video "Your browser does not support the video tag." at bounding box center [490, 237] width 153 height 77
click at [429, 275] on video "Your browser does not support the video tag." at bounding box center [490, 237] width 153 height 77
click at [865, 174] on icon "close" at bounding box center [868, 178] width 8 height 8
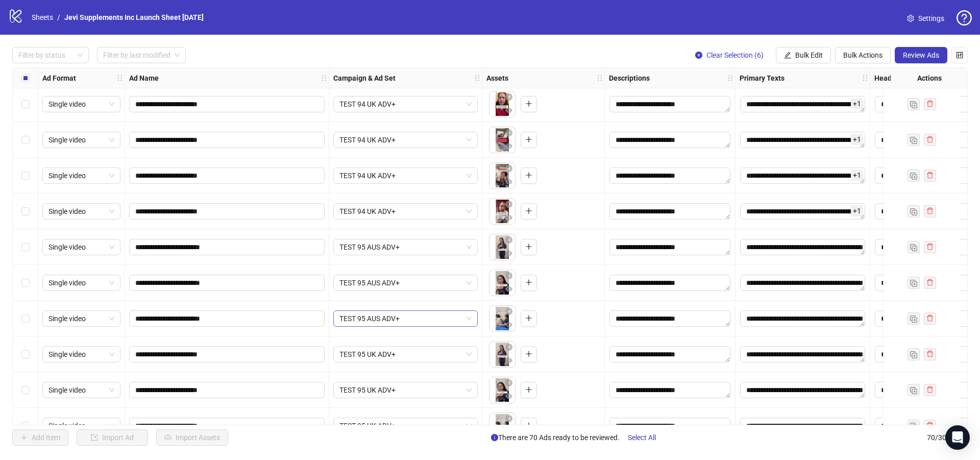
scroll to position [910, 0]
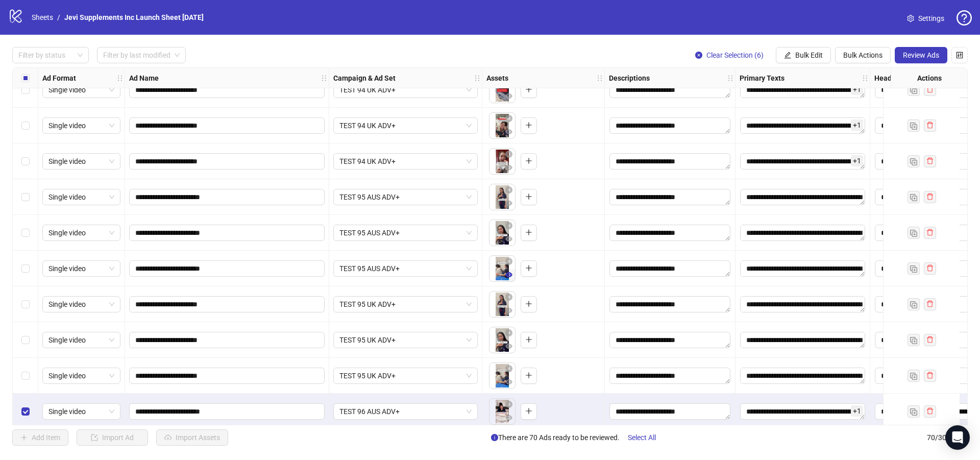
click at [509, 273] on icon "eye" at bounding box center [508, 274] width 7 height 5
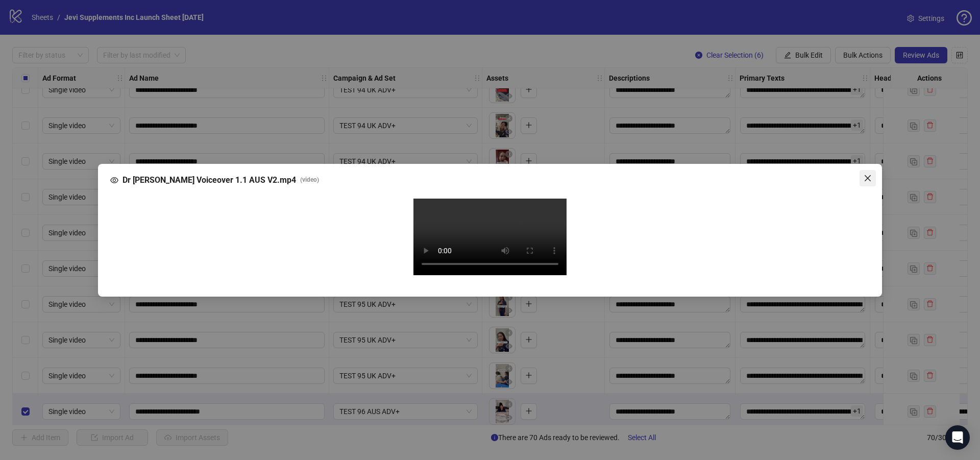
click at [865, 174] on icon "close" at bounding box center [868, 178] width 8 height 8
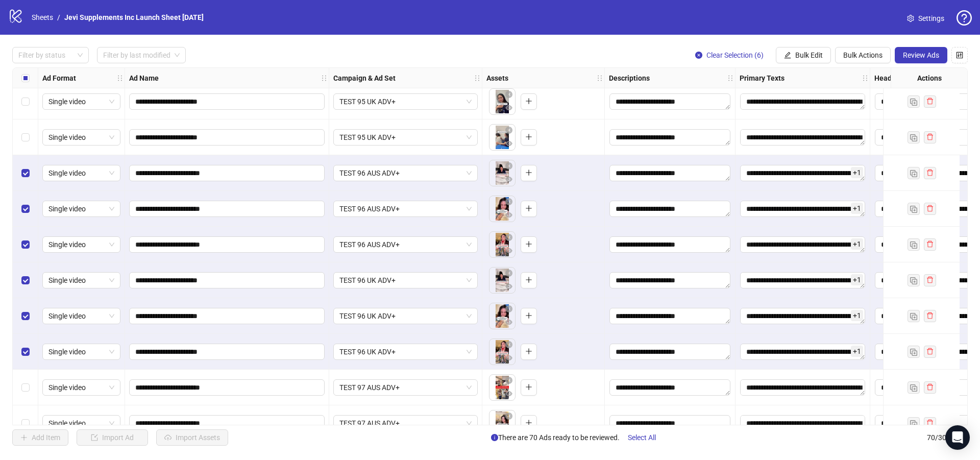
scroll to position [1165, 0]
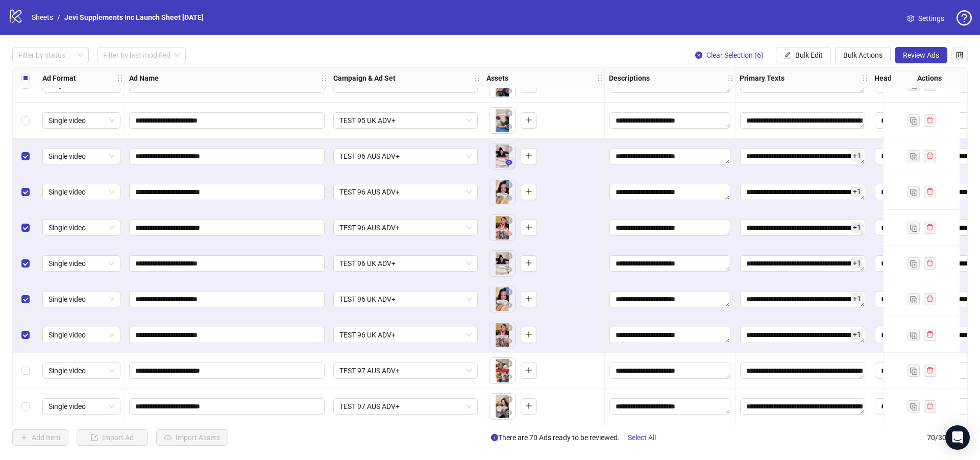
click at [508, 161] on icon "eye" at bounding box center [508, 162] width 7 height 5
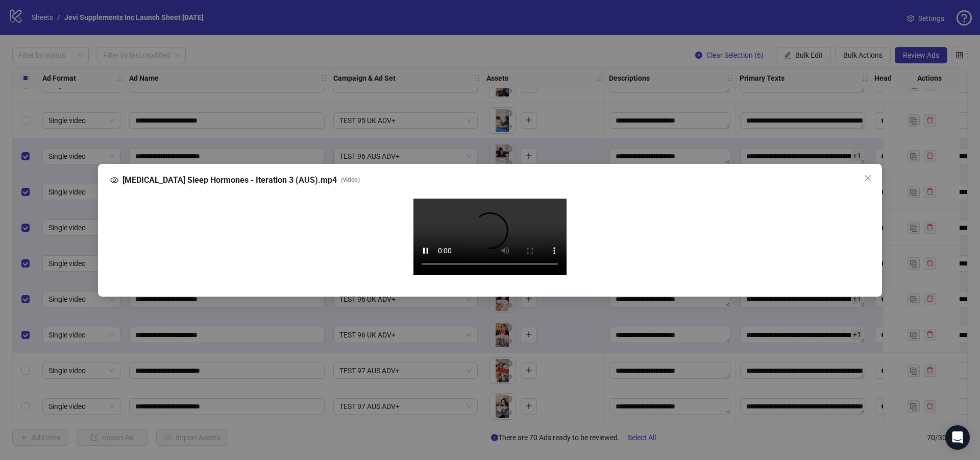
click at [509, 275] on video "Your browser does not support the video tag." at bounding box center [490, 237] width 153 height 77
click at [869, 175] on icon "close" at bounding box center [868, 178] width 6 height 6
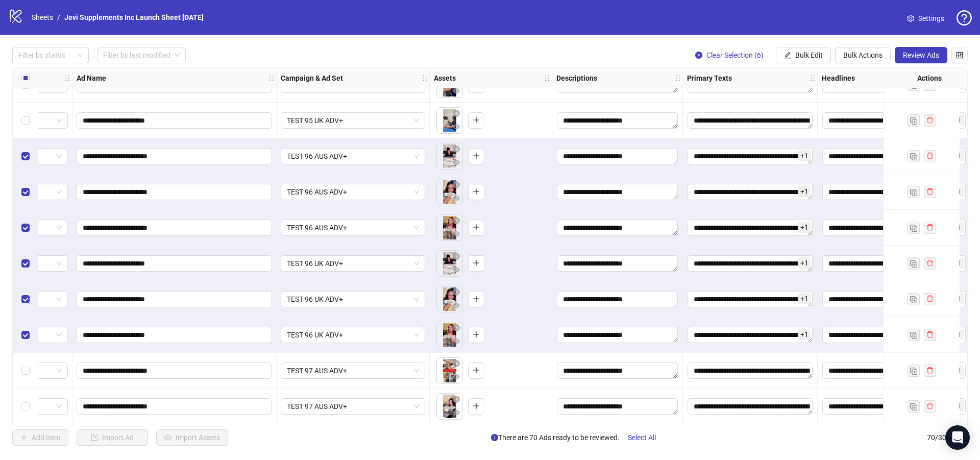
scroll to position [1165, 186]
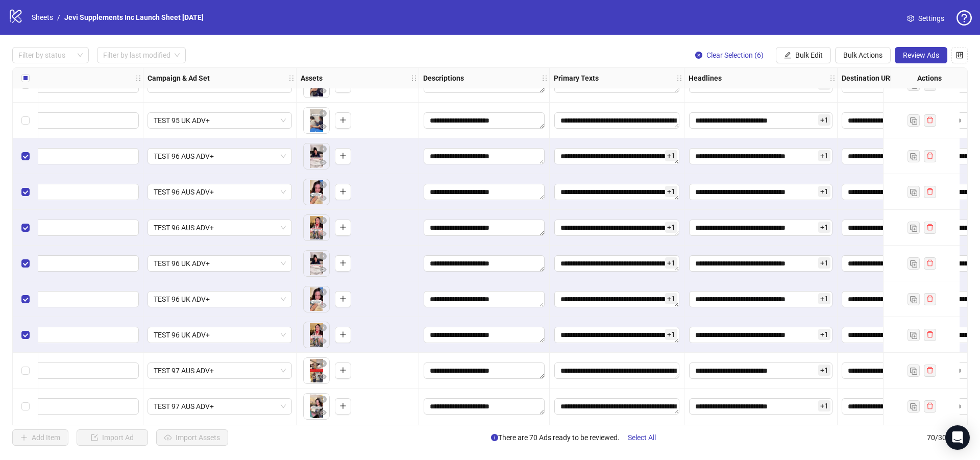
click at [675, 155] on span "+ 1" at bounding box center [671, 155] width 12 height 11
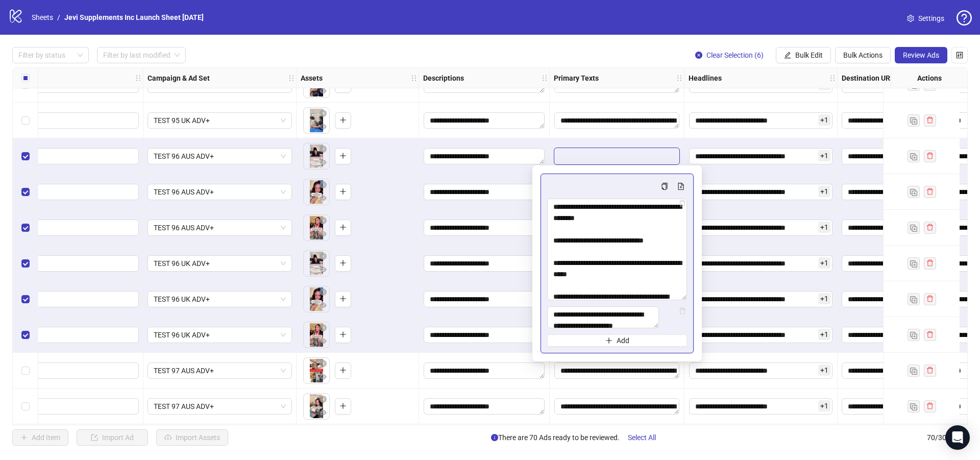
drag, startPoint x: 683, startPoint y: 225, endPoint x: 698, endPoint y: 284, distance: 61.7
click at [696, 291] on div "Add" at bounding box center [618, 263] width 170 height 196
click at [821, 158] on span "+ 1" at bounding box center [824, 155] width 12 height 11
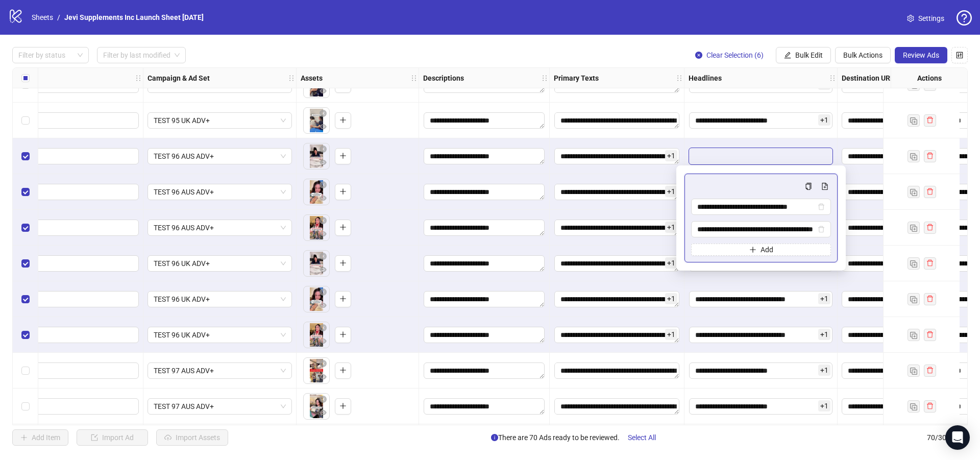
click at [713, 138] on div "**********" at bounding box center [761, 121] width 153 height 36
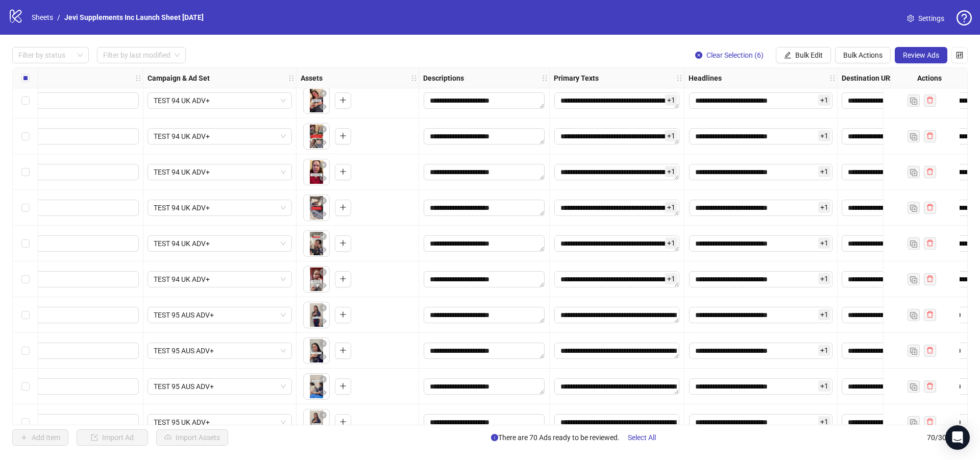
scroll to position [757, 186]
click at [677, 245] on span "+ 1" at bounding box center [671, 242] width 12 height 11
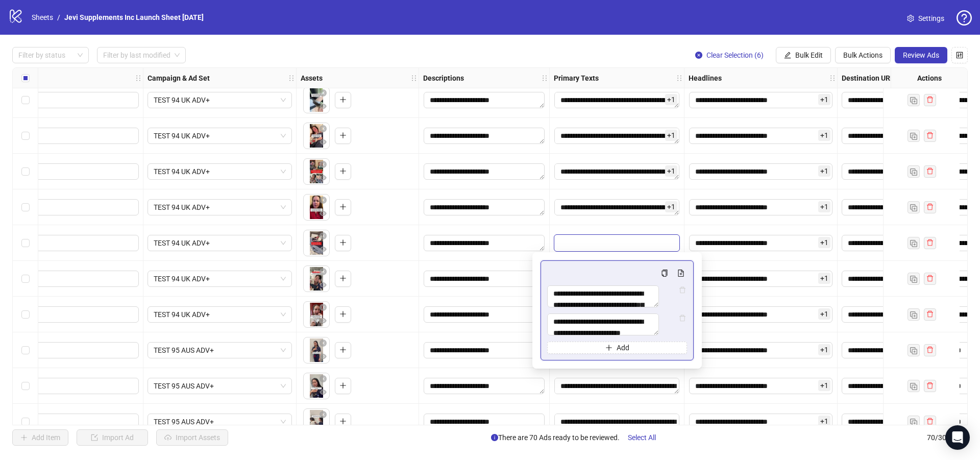
click at [387, 226] on div "To pick up a draggable item, press the space bar. While dragging, use the arrow…" at bounding box center [358, 243] width 123 height 36
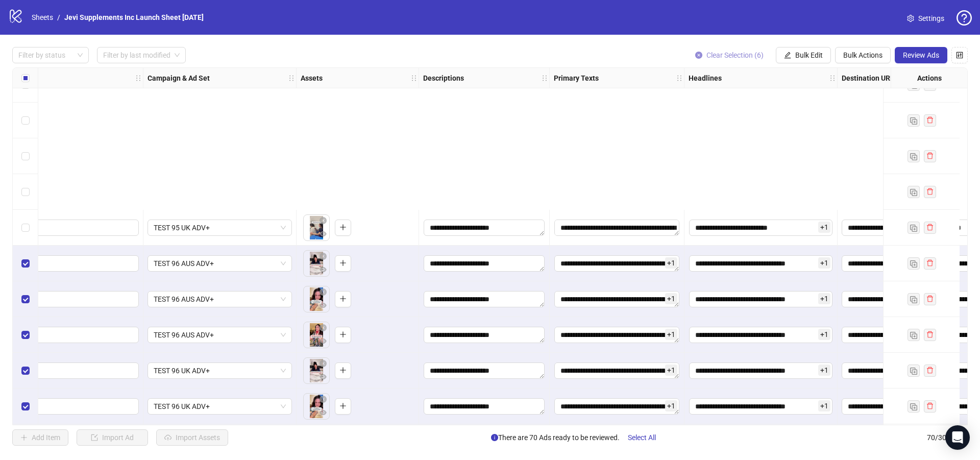
scroll to position [1267, 186]
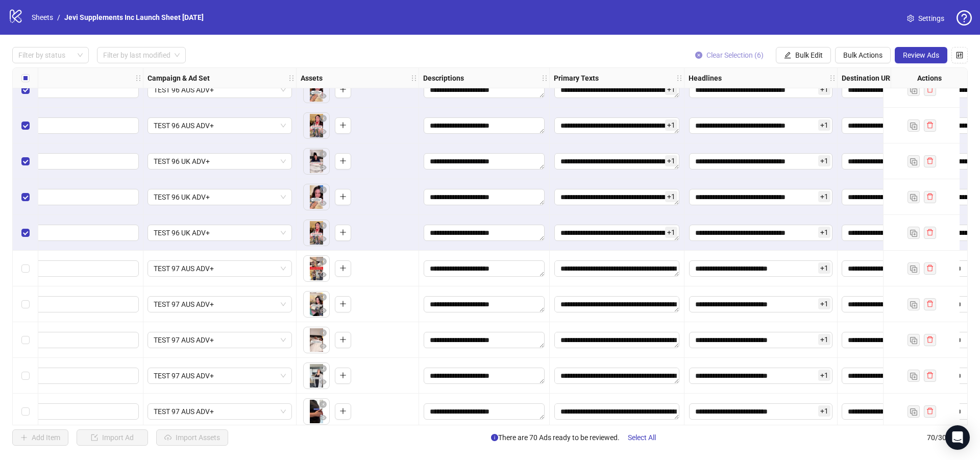
click at [746, 53] on span "Clear Selection (6)" at bounding box center [735, 55] width 57 height 8
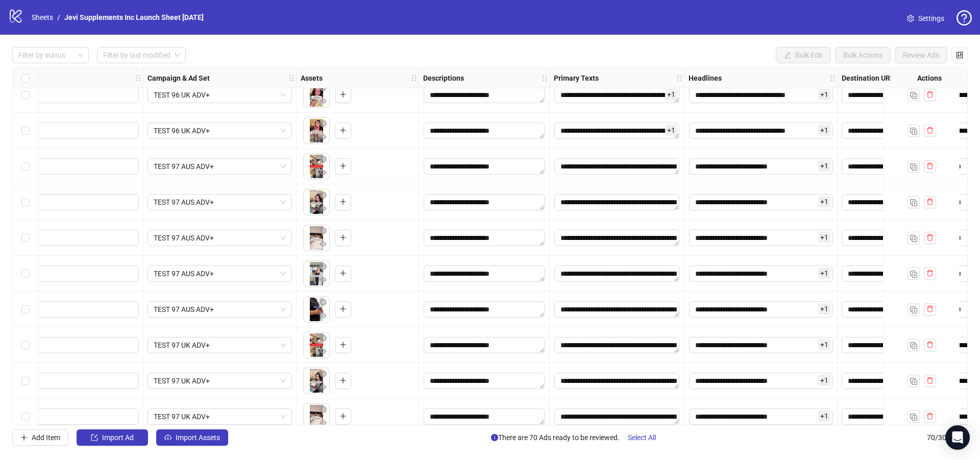
scroll to position [1369, 0]
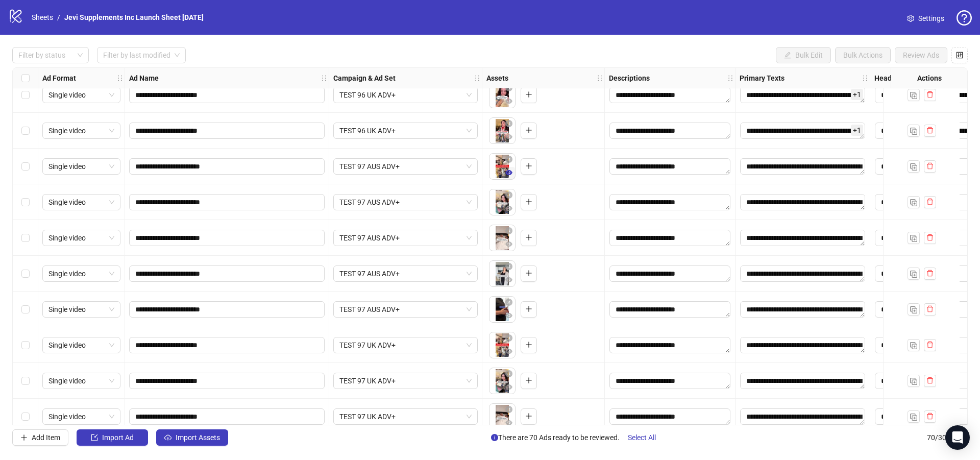
click at [508, 176] on icon "eye" at bounding box center [508, 172] width 7 height 7
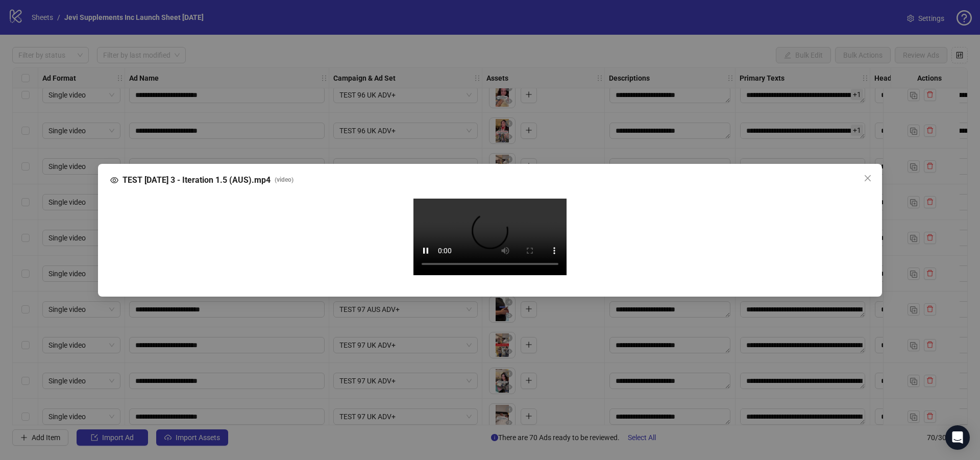
click at [536, 199] on video "Your browser does not support the video tag." at bounding box center [490, 237] width 153 height 77
click at [867, 174] on icon "close" at bounding box center [868, 178] width 8 height 8
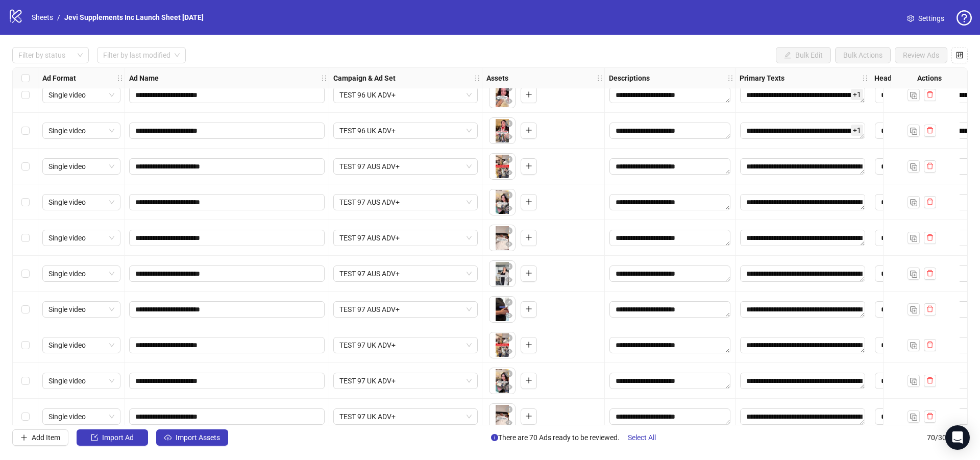
scroll to position [1369, 185]
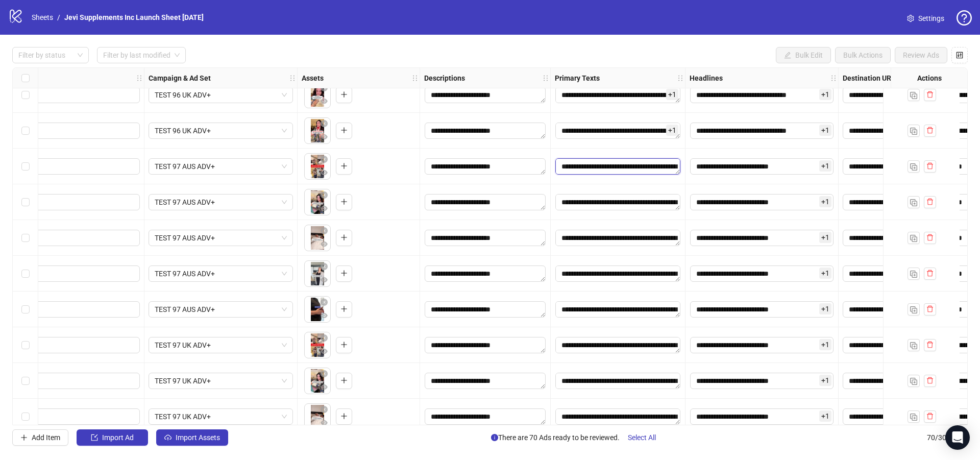
click at [665, 166] on textarea "Edit values" at bounding box center [618, 166] width 125 height 16
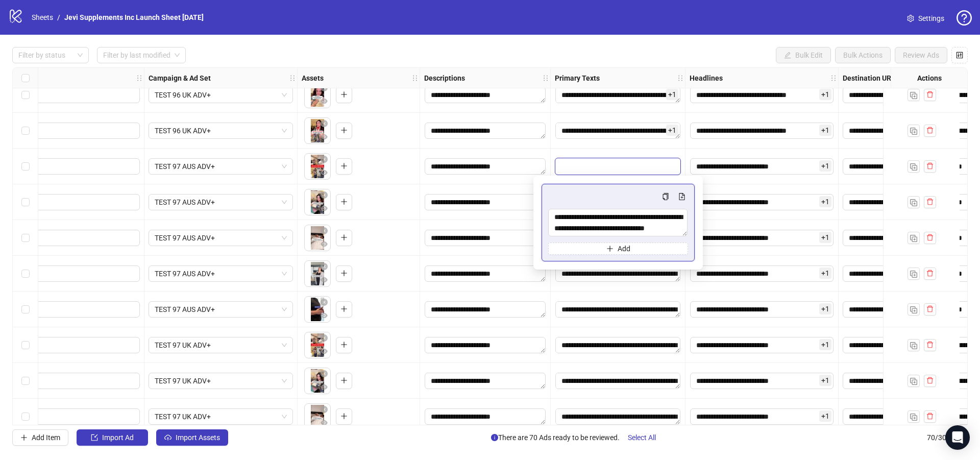
click at [444, 143] on div "**********" at bounding box center [485, 131] width 131 height 36
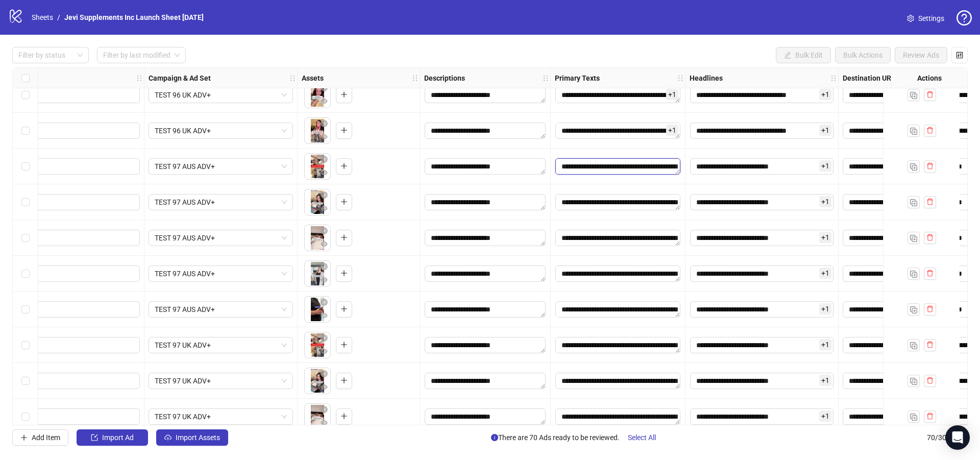
click at [630, 168] on textarea "Edit values" at bounding box center [618, 166] width 125 height 16
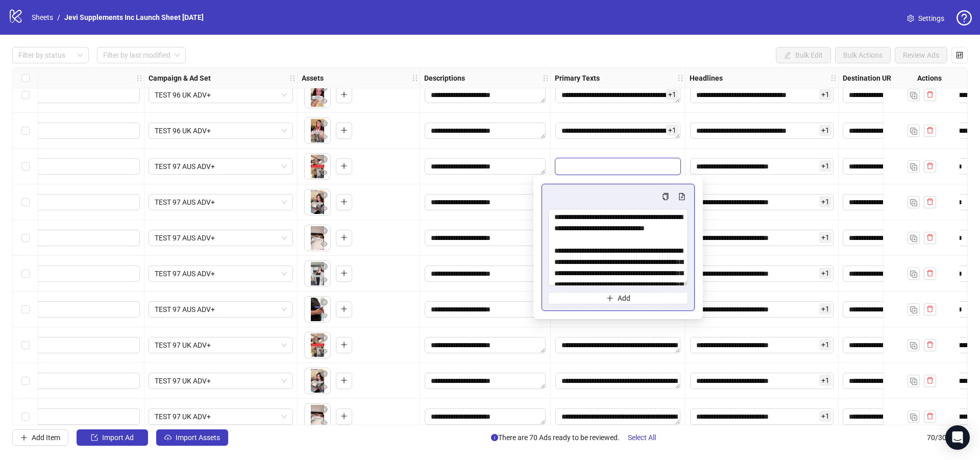
drag, startPoint x: 685, startPoint y: 233, endPoint x: 640, endPoint y: 184, distance: 66.1
click at [686, 280] on textarea "Multi-text input container - paste or copy values" at bounding box center [618, 247] width 140 height 77
click at [623, 148] on div "+ 1" at bounding box center [618, 131] width 135 height 36
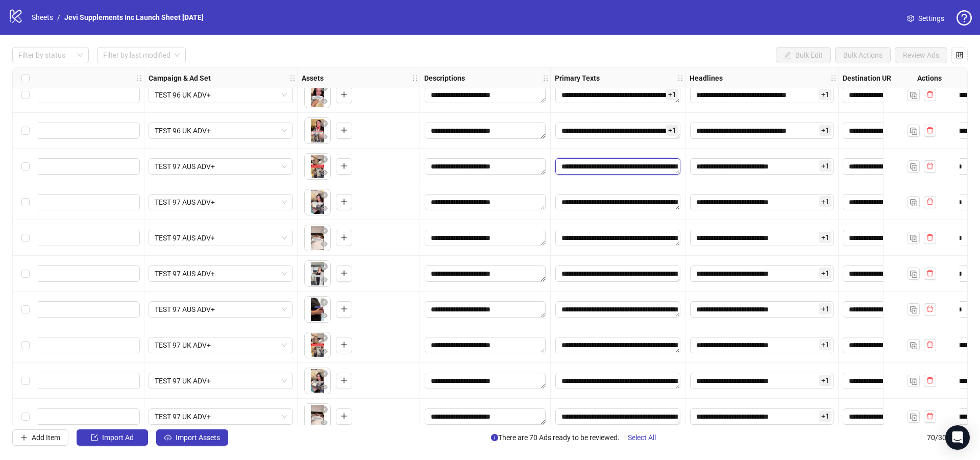
click at [653, 168] on textarea "Edit values" at bounding box center [618, 166] width 125 height 16
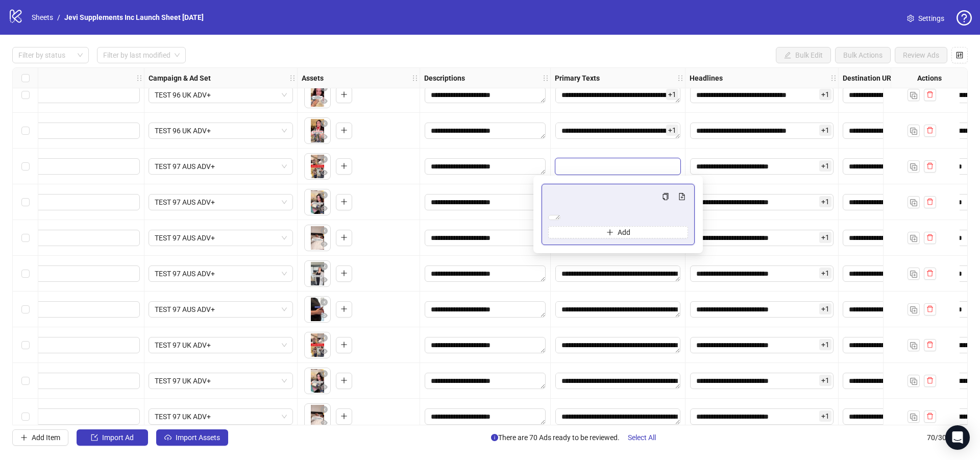
click at [630, 147] on div "+ 1" at bounding box center [618, 131] width 135 height 36
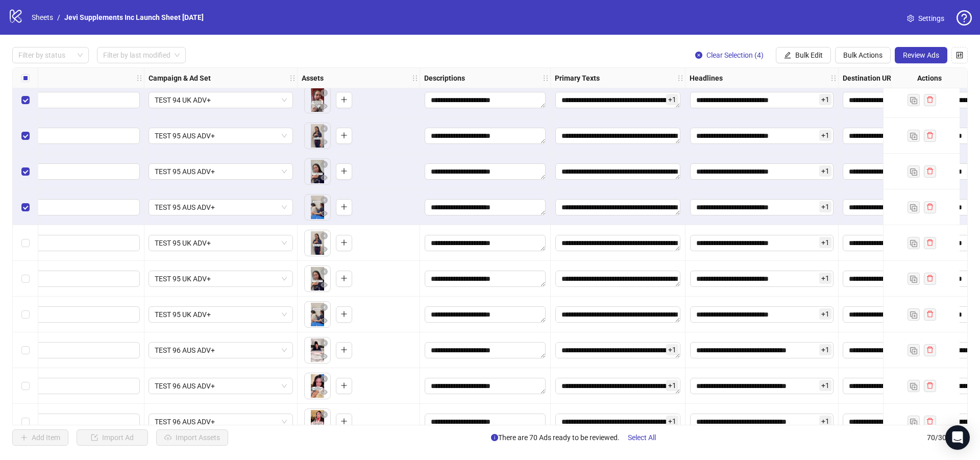
scroll to position [1012, 185]
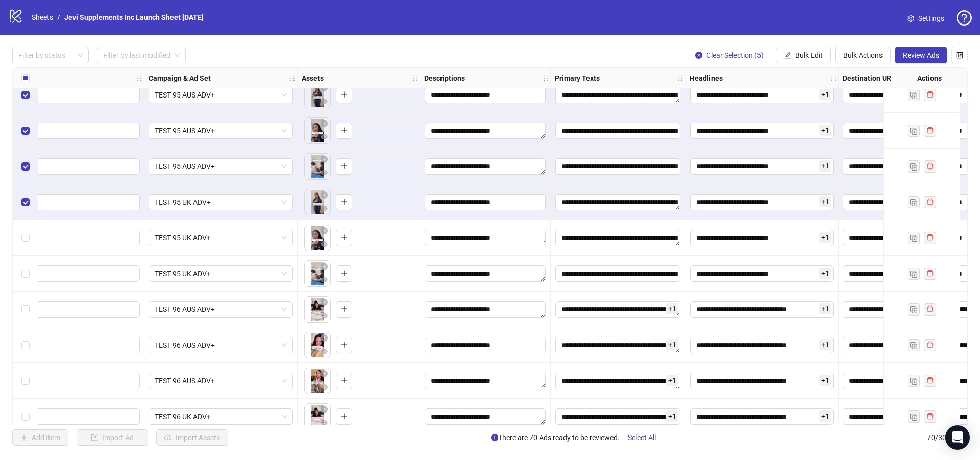
click at [28, 231] on div "Select row 33" at bounding box center [26, 238] width 26 height 36
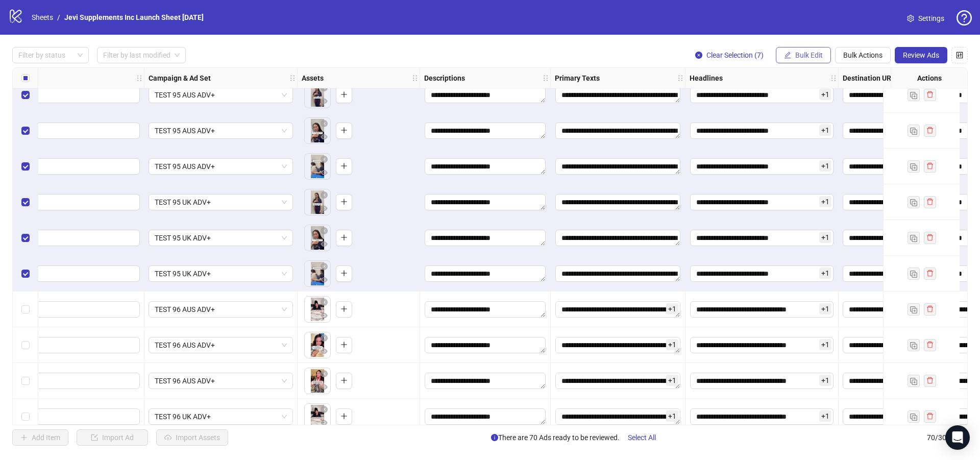
click at [804, 54] on span "Bulk Edit" at bounding box center [809, 55] width 28 height 8
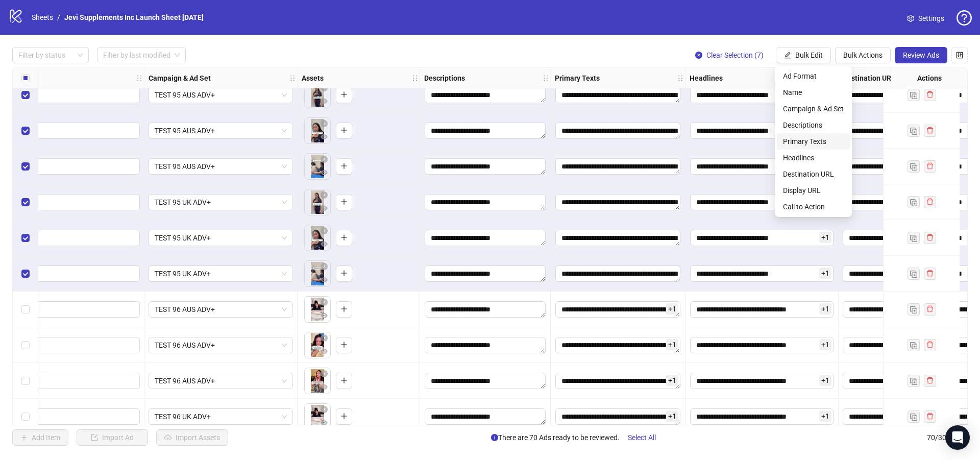
click at [816, 141] on span "Primary Texts" at bounding box center [813, 141] width 61 height 11
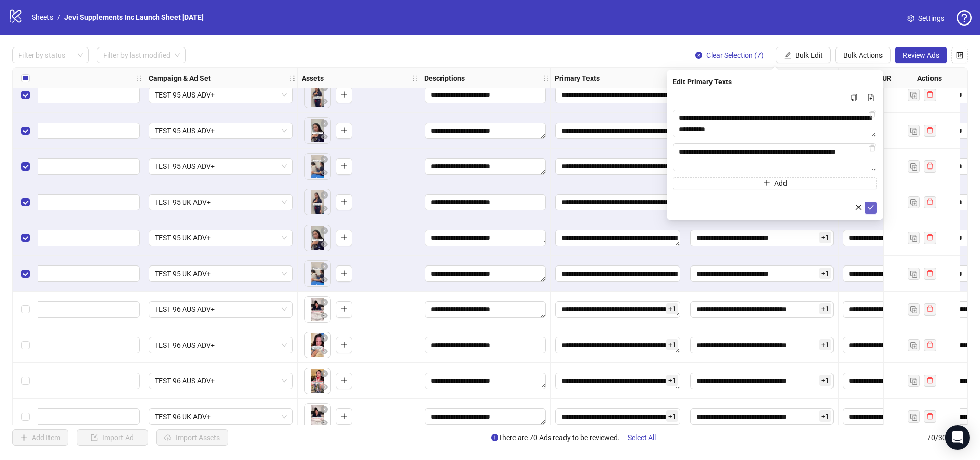
click at [873, 206] on icon "check" at bounding box center [871, 207] width 7 height 5
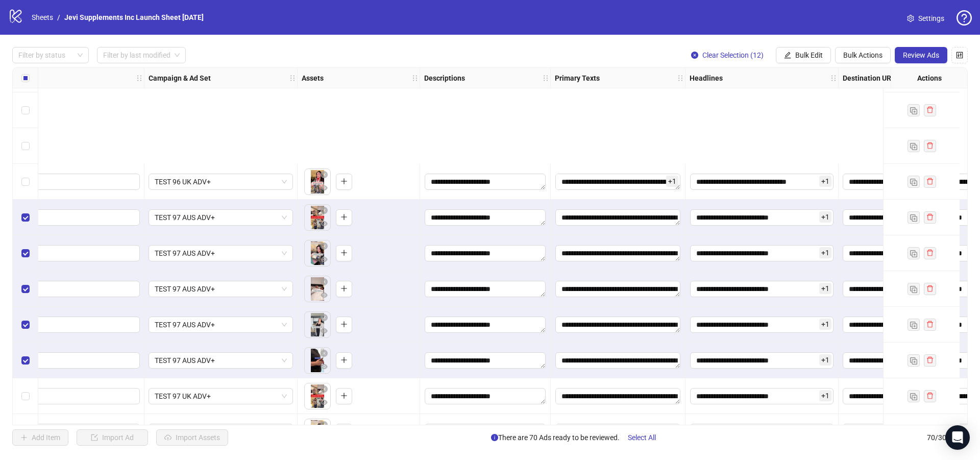
scroll to position [1472, 185]
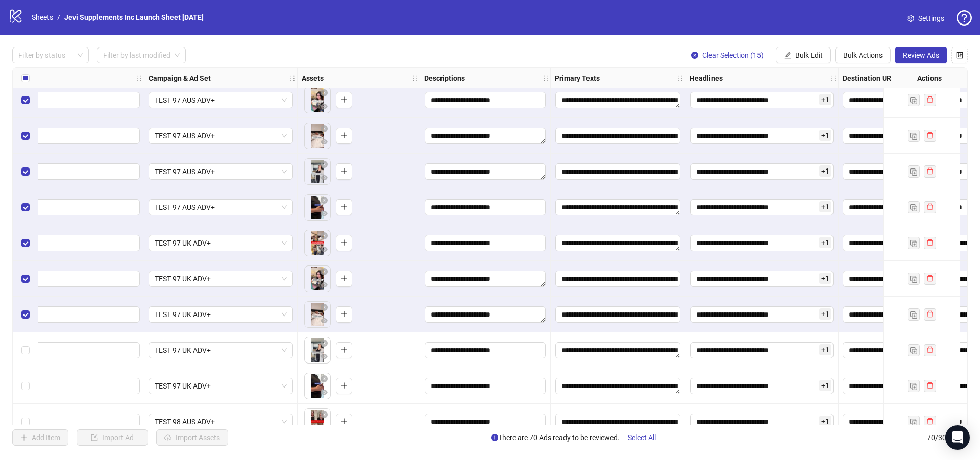
click at [27, 344] on div "Select row 49" at bounding box center [26, 350] width 26 height 36
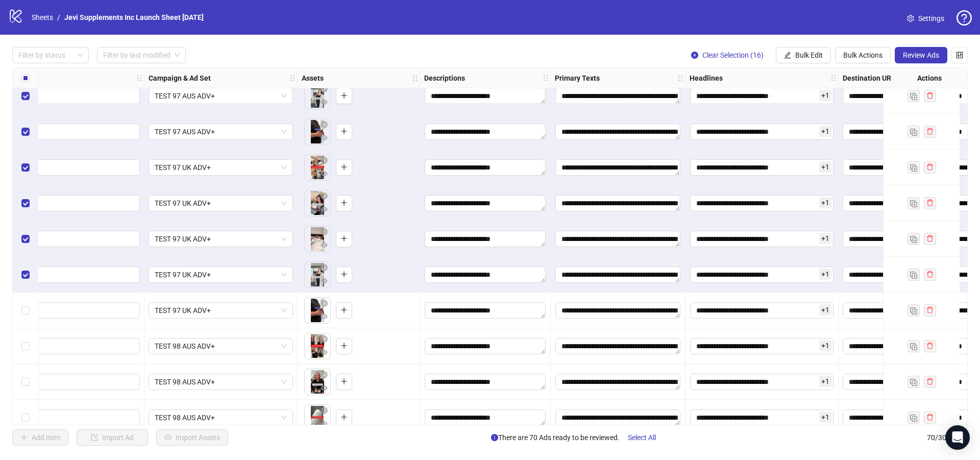
scroll to position [1574, 185]
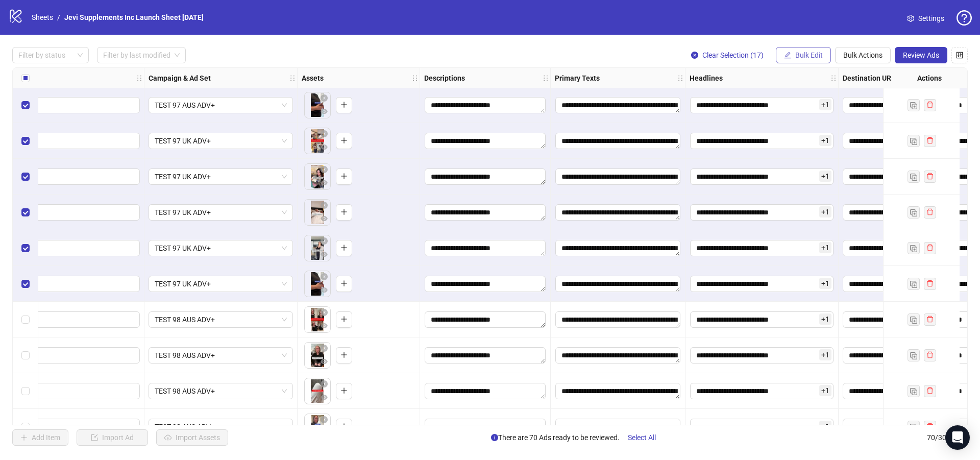
click at [803, 59] on span "Bulk Edit" at bounding box center [809, 55] width 28 height 8
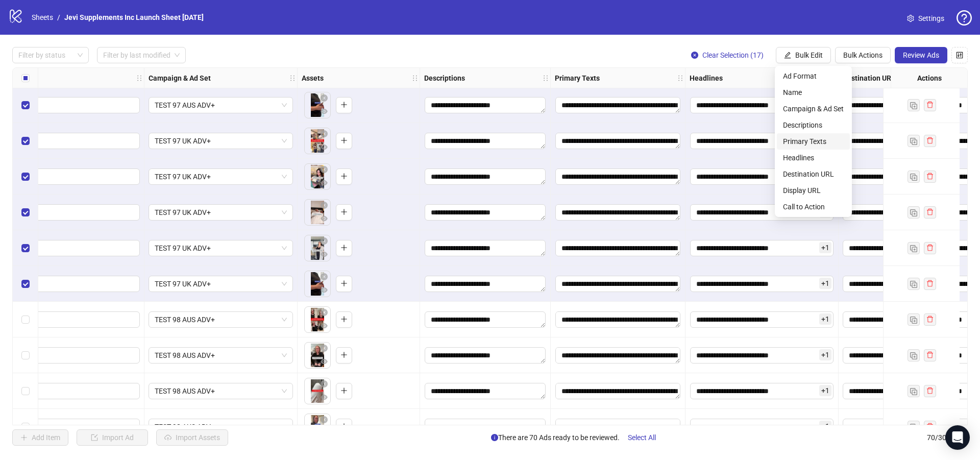
click at [807, 143] on span "Primary Texts" at bounding box center [813, 141] width 61 height 11
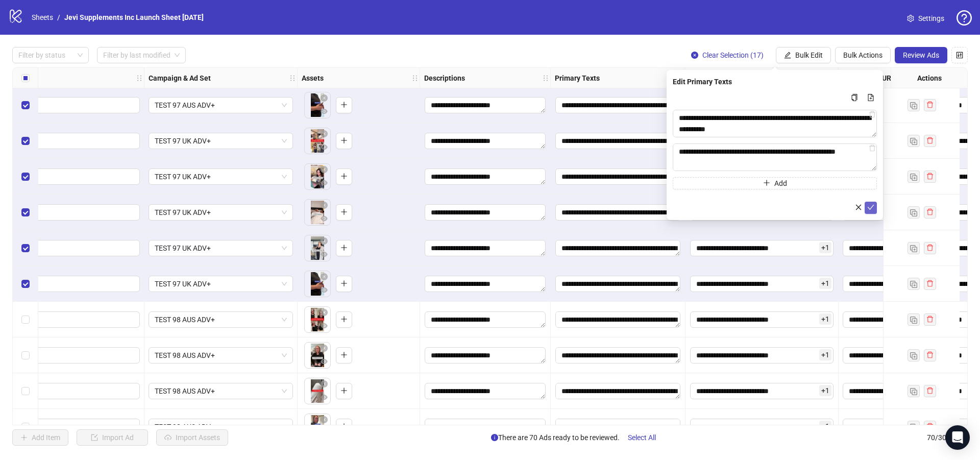
click at [871, 207] on icon "check" at bounding box center [870, 207] width 7 height 7
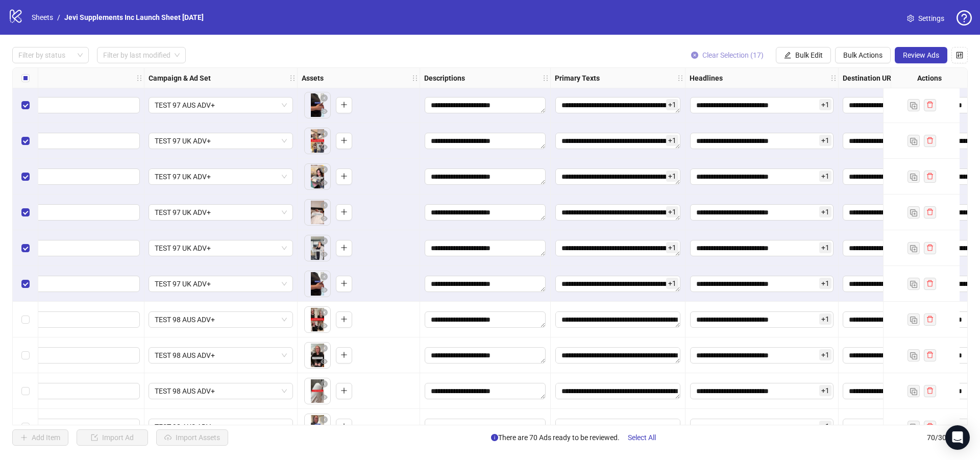
click at [741, 53] on span "Clear Selection (17)" at bounding box center [733, 55] width 61 height 8
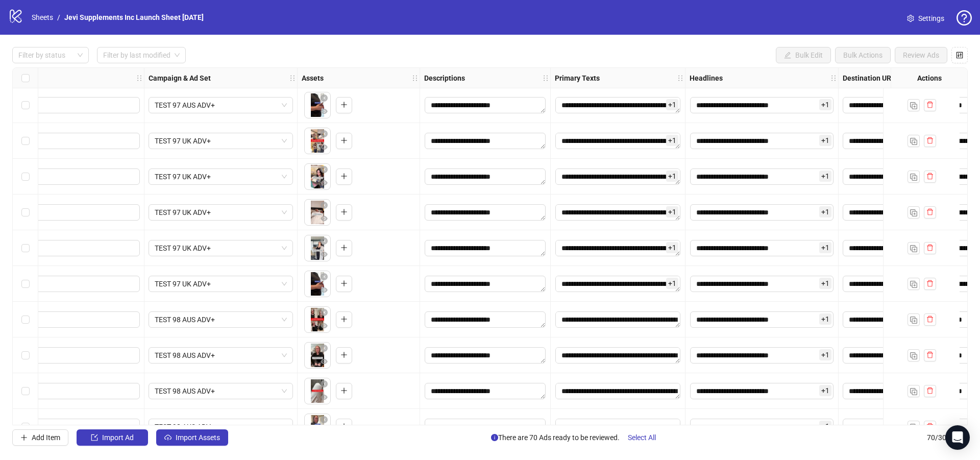
scroll to position [1574, 0]
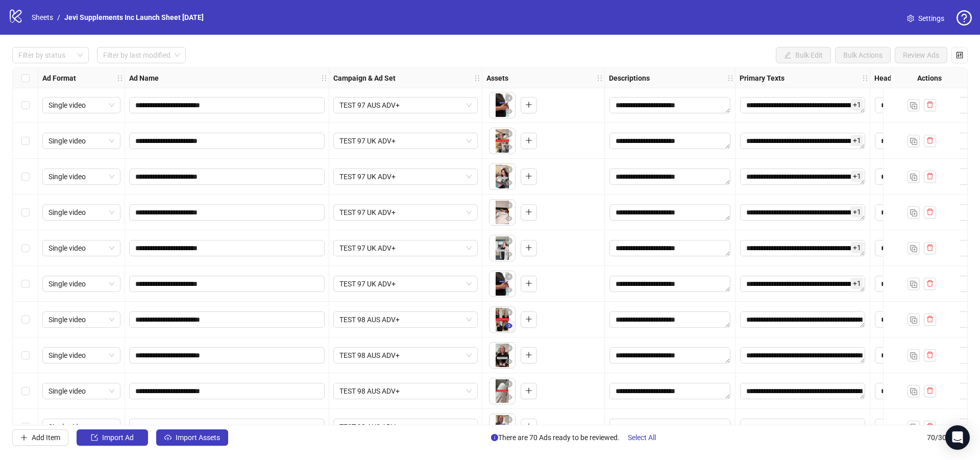
click at [509, 329] on icon "eye" at bounding box center [508, 325] width 7 height 7
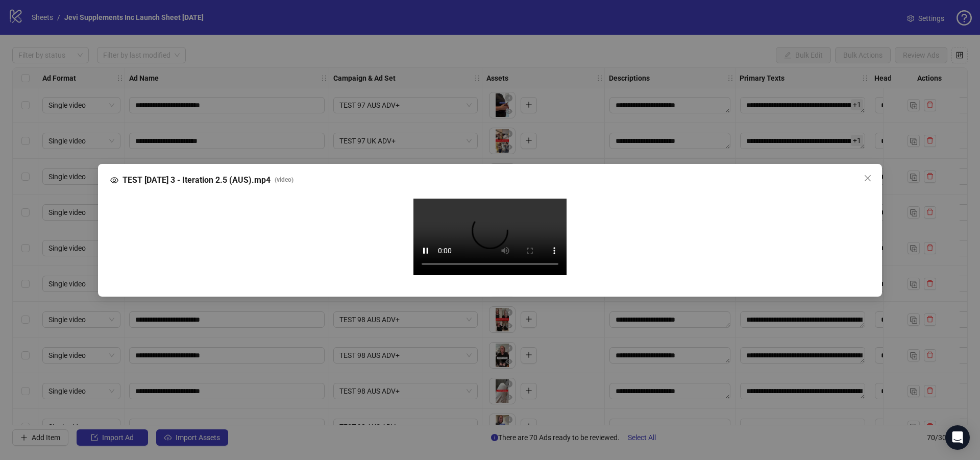
click at [553, 199] on video "Your browser does not support the video tag." at bounding box center [490, 237] width 153 height 77
click at [865, 174] on icon "close" at bounding box center [868, 178] width 8 height 8
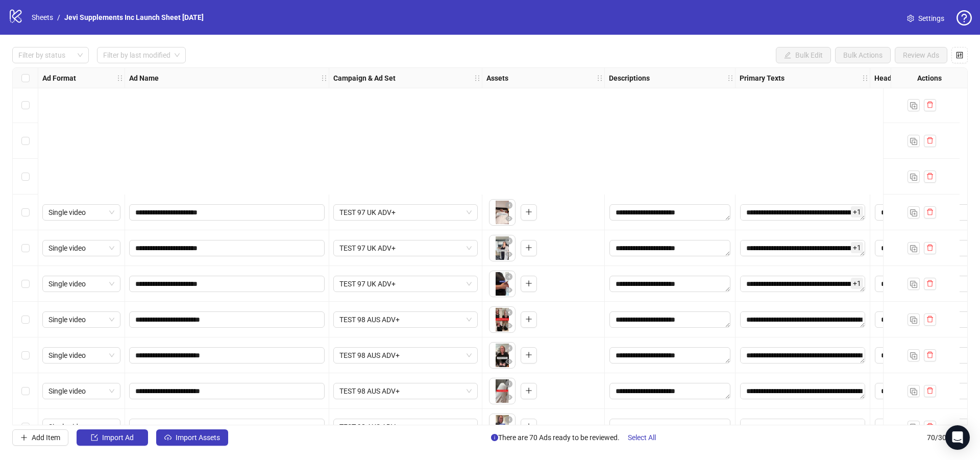
scroll to position [1778, 0]
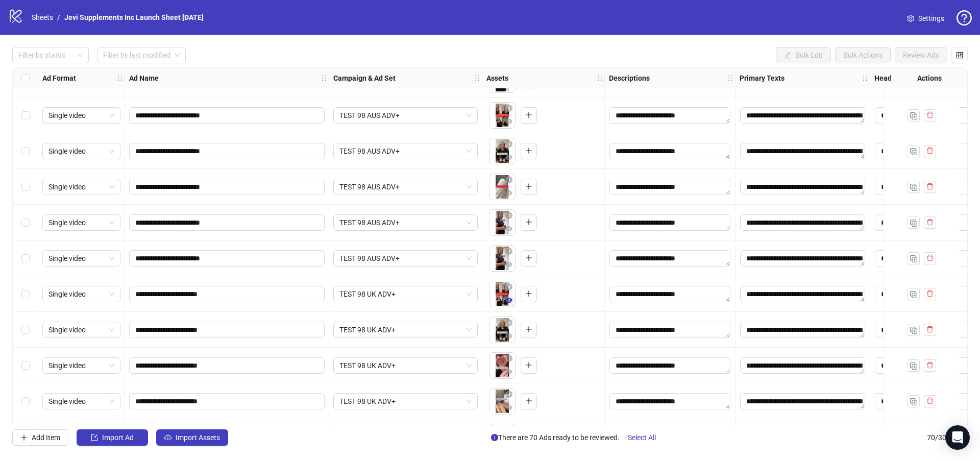
click at [508, 301] on icon "eye" at bounding box center [508, 300] width 7 height 5
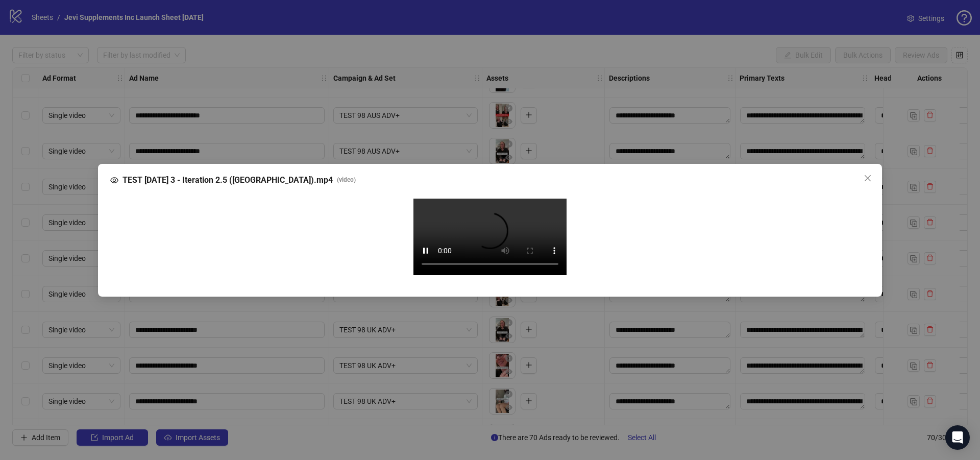
click at [489, 275] on video "Your browser does not support the video tag." at bounding box center [490, 237] width 153 height 77
click at [865, 174] on icon "close" at bounding box center [868, 178] width 8 height 8
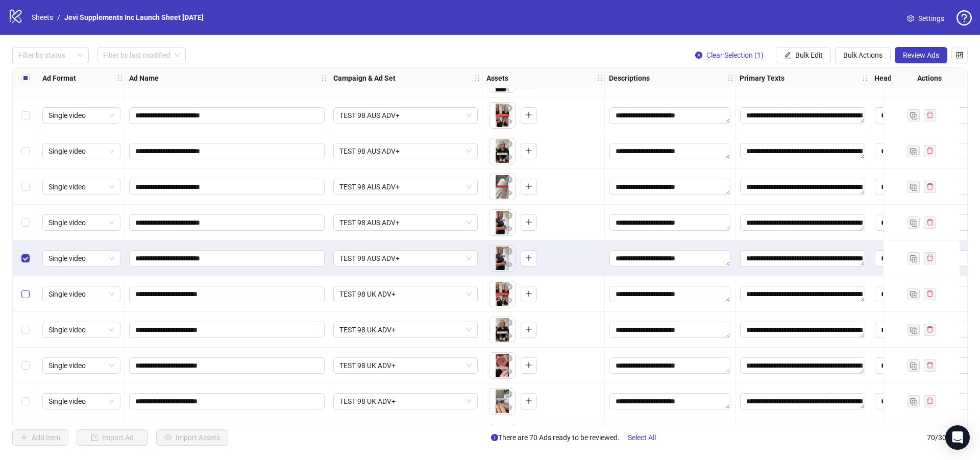
click at [29, 288] on label "Select row 56" at bounding box center [25, 293] width 8 height 11
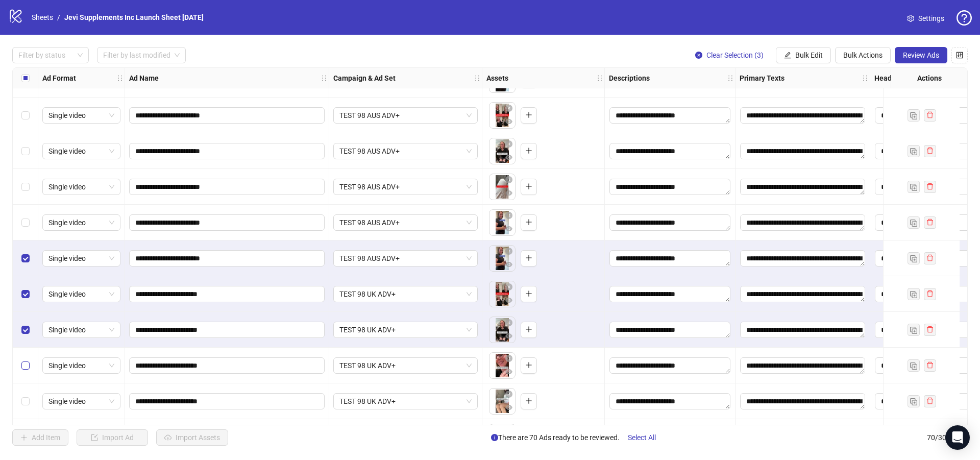
click at [29, 360] on label "Select row 58" at bounding box center [25, 365] width 8 height 11
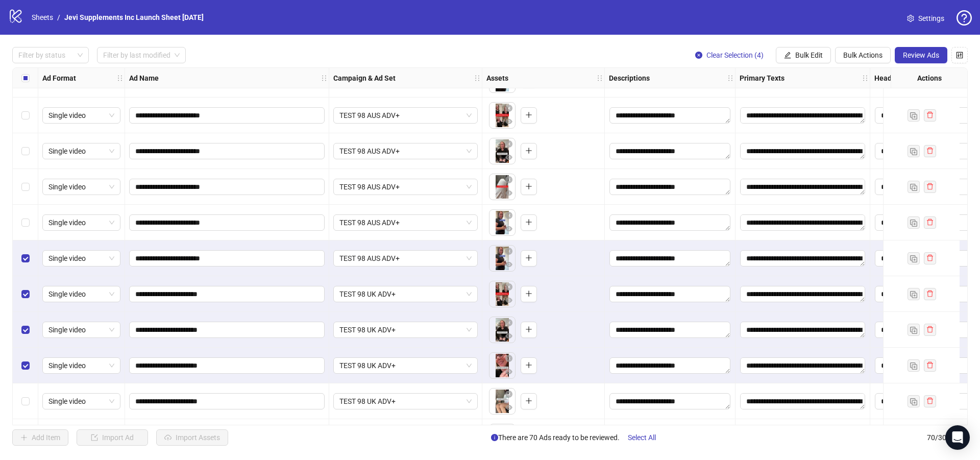
drag, startPoint x: 28, startPoint y: 359, endPoint x: 26, endPoint y: 368, distance: 8.9
click at [28, 383] on div "Select row 59" at bounding box center [26, 401] width 26 height 36
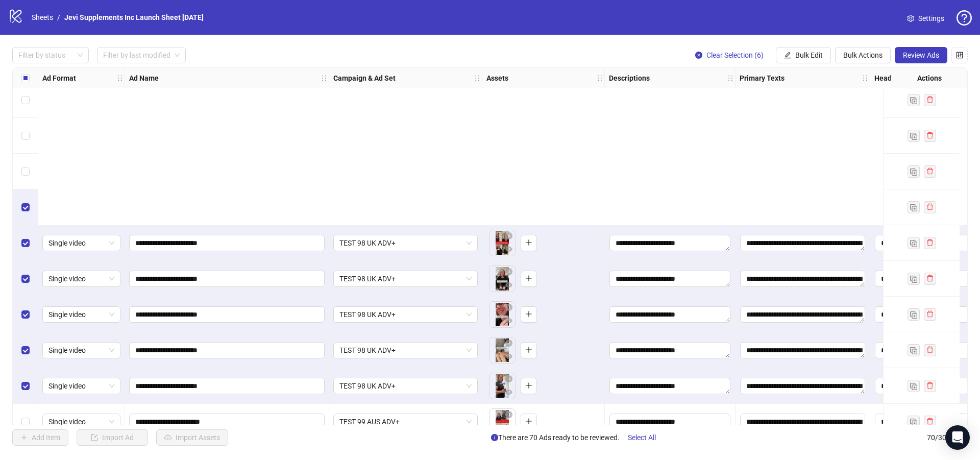
scroll to position [2033, 0]
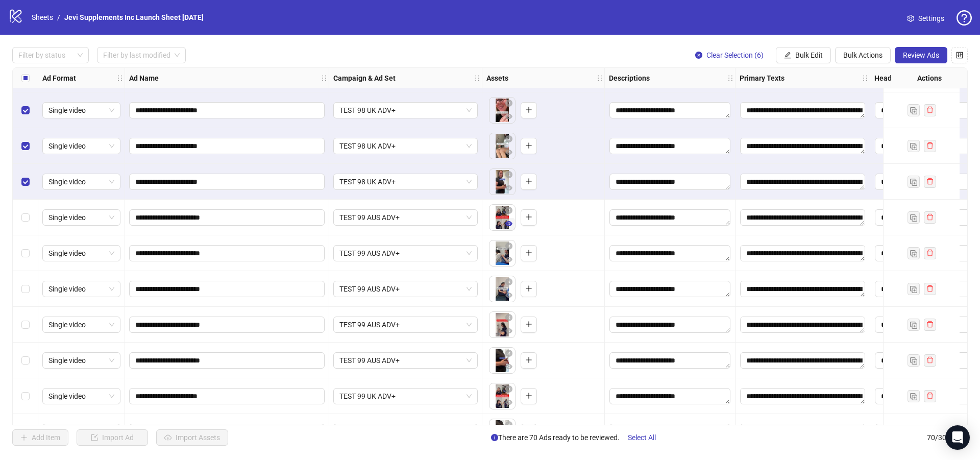
click at [512, 227] on icon "eye" at bounding box center [508, 223] width 7 height 7
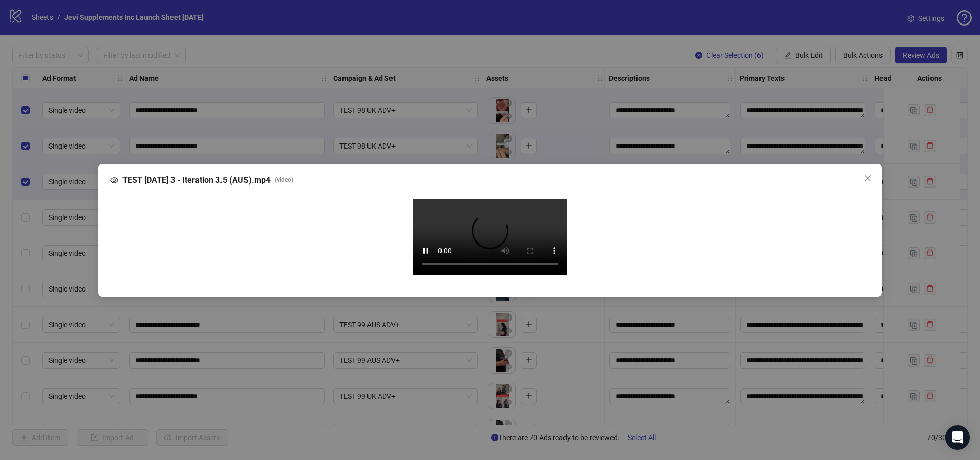
click at [501, 275] on video "Your browser does not support the video tag." at bounding box center [490, 237] width 153 height 77
click at [865, 174] on icon "close" at bounding box center [868, 178] width 8 height 8
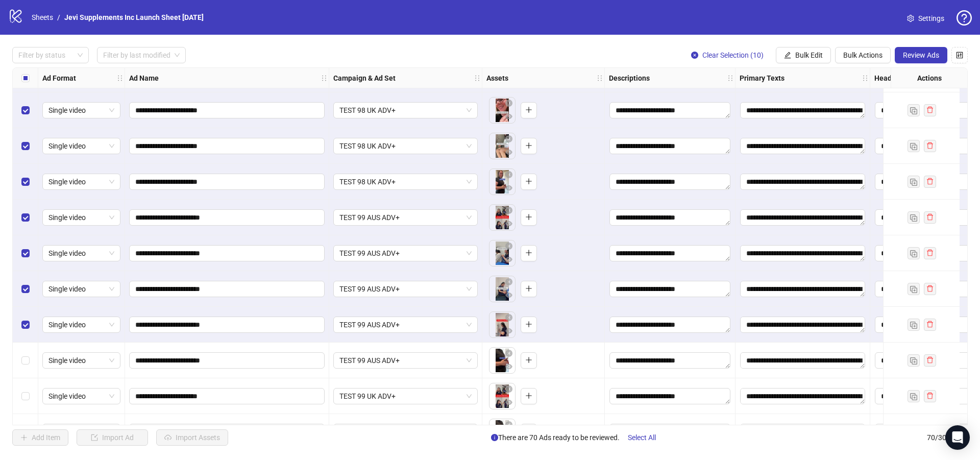
click at [30, 364] on div "Select row 65" at bounding box center [26, 361] width 26 height 36
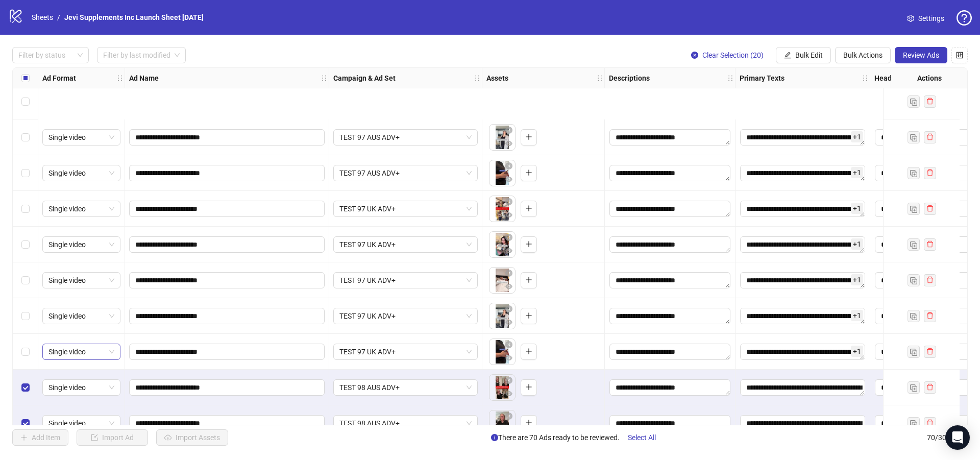
scroll to position [1608, 0]
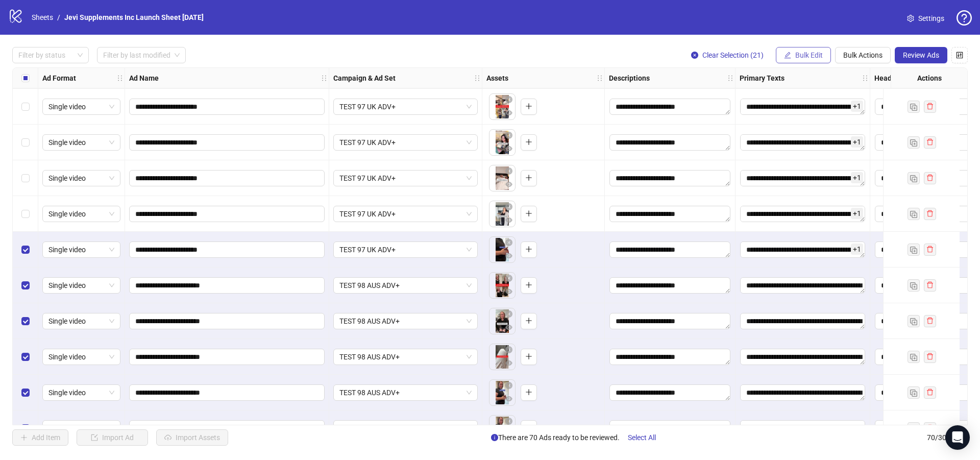
click at [815, 57] on span "Bulk Edit" at bounding box center [809, 55] width 28 height 8
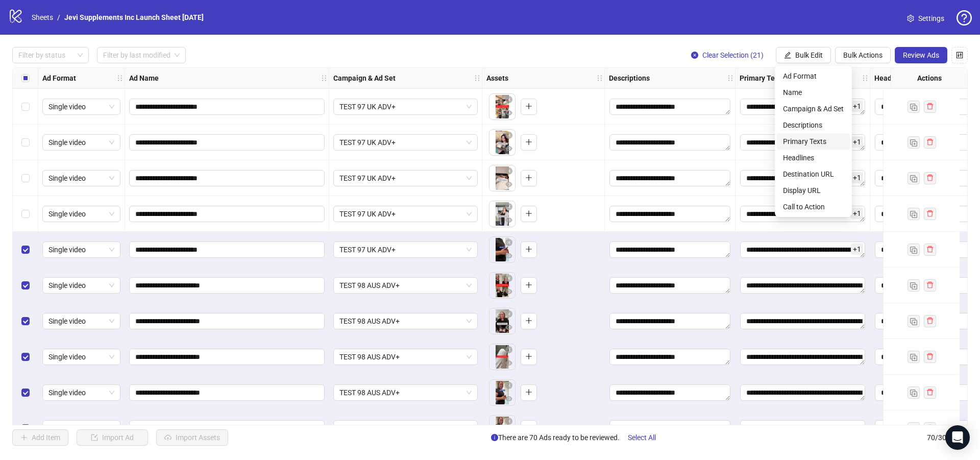
click at [815, 141] on span "Primary Texts" at bounding box center [813, 141] width 61 height 11
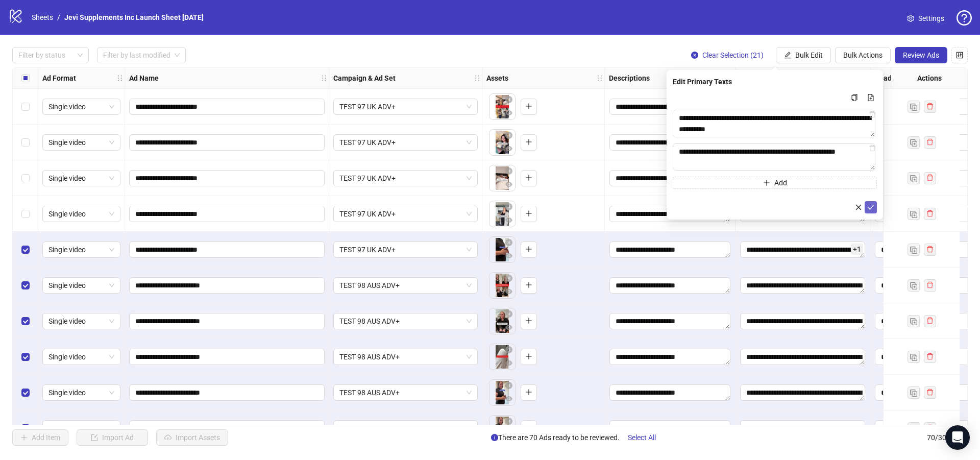
click at [872, 205] on icon "check" at bounding box center [870, 207] width 7 height 7
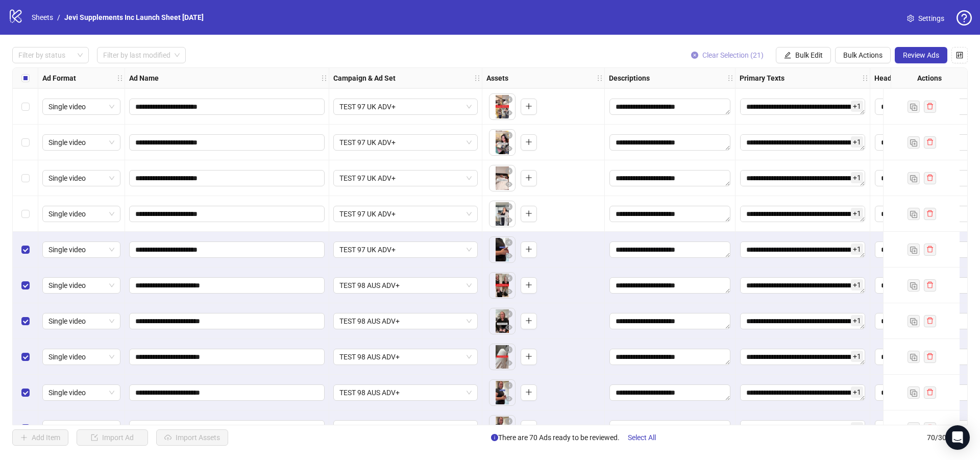
click at [732, 54] on span "Clear Selection (21)" at bounding box center [733, 55] width 61 height 8
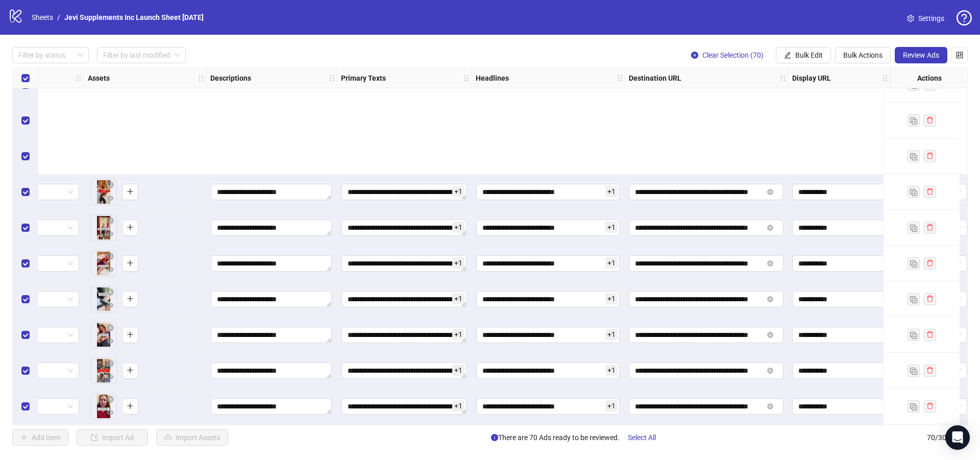
scroll to position [357, 399]
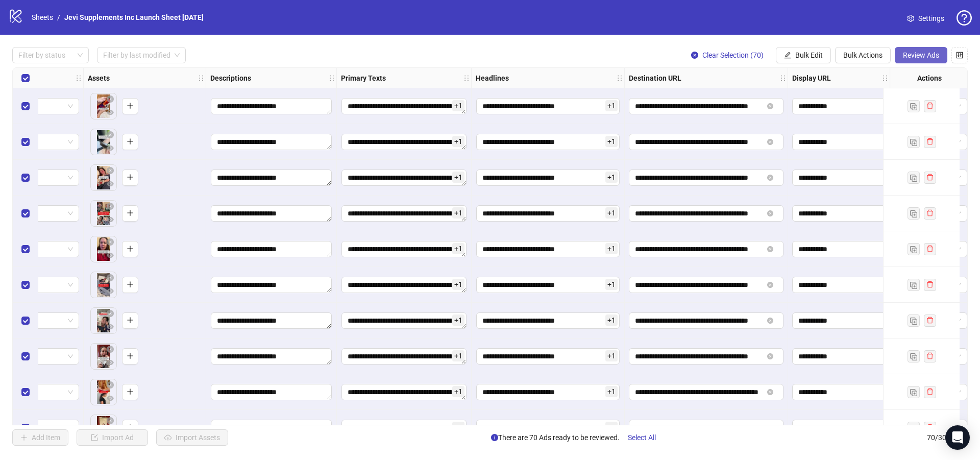
click at [912, 54] on span "Review Ads" at bounding box center [921, 55] width 36 height 8
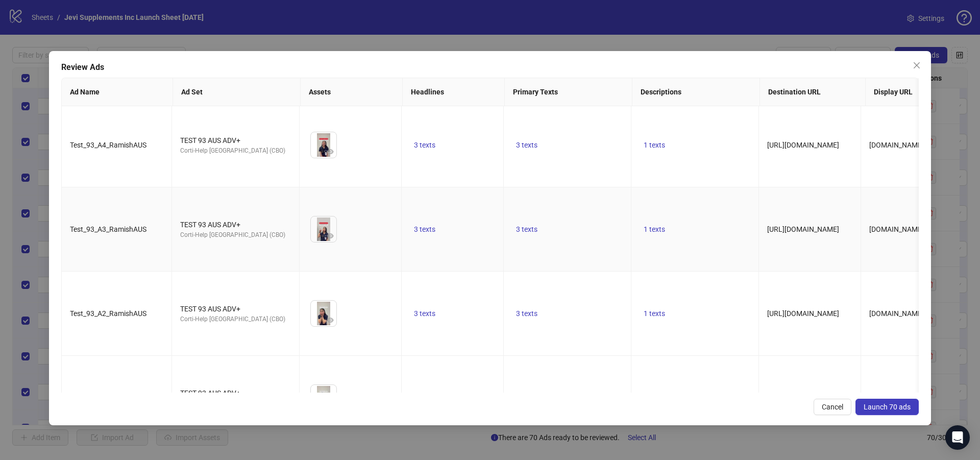
scroll to position [0, 0]
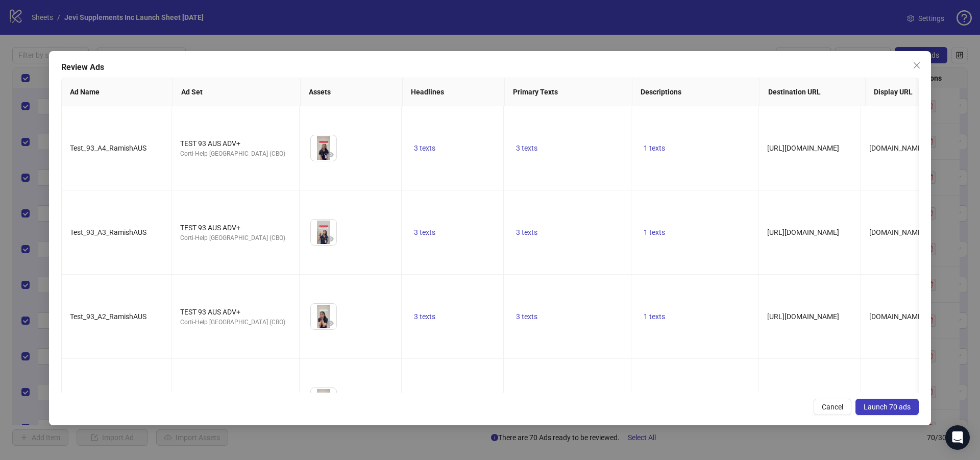
click at [887, 407] on span "Launch 70 ads" at bounding box center [887, 407] width 47 height 8
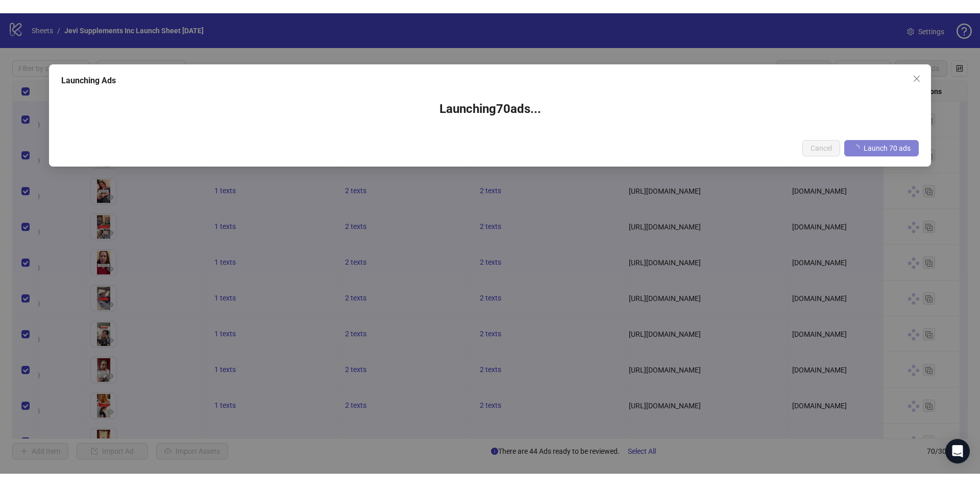
scroll to position [355, 399]
